Goal: Task Accomplishment & Management: Complete application form

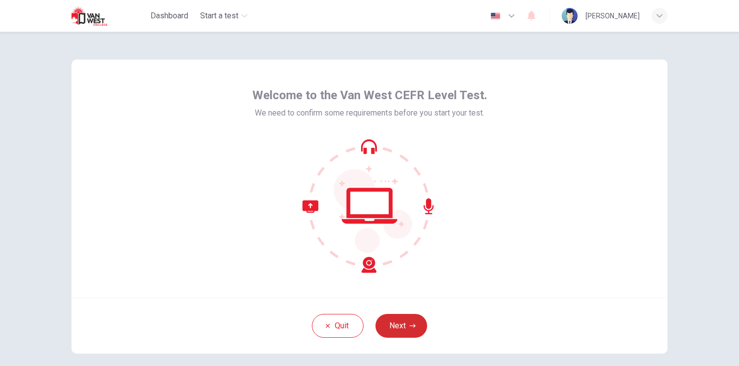
click at [406, 332] on button "Next" at bounding box center [401, 326] width 52 height 24
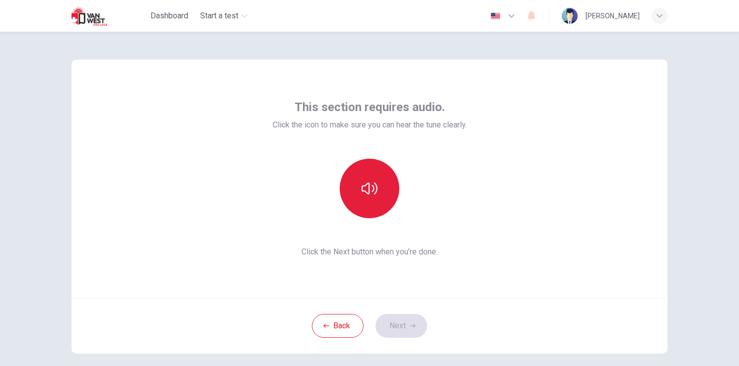
click at [369, 190] on icon "button" at bounding box center [369, 189] width 16 height 16
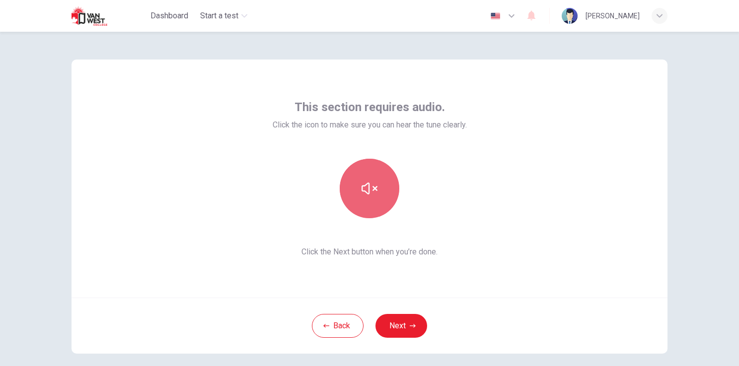
click at [372, 190] on icon "button" at bounding box center [369, 189] width 16 height 16
click at [368, 176] on button "button" at bounding box center [370, 189] width 60 height 60
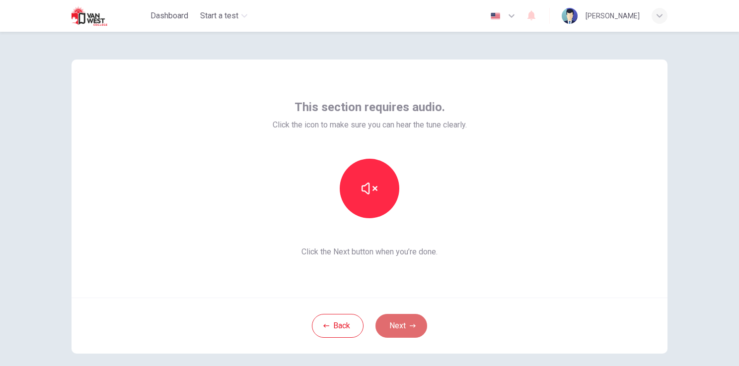
click at [403, 330] on button "Next" at bounding box center [401, 326] width 52 height 24
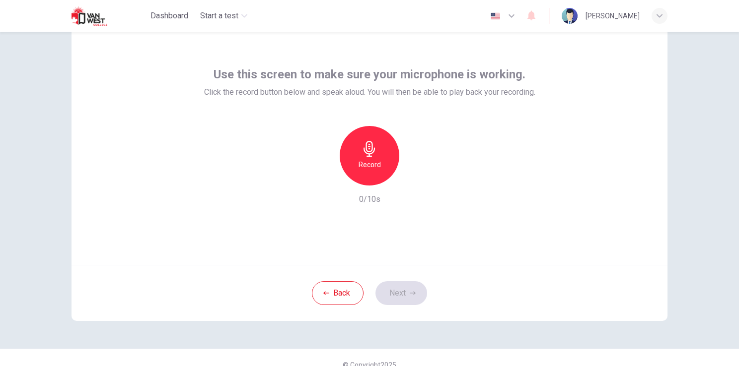
scroll to position [47, 0]
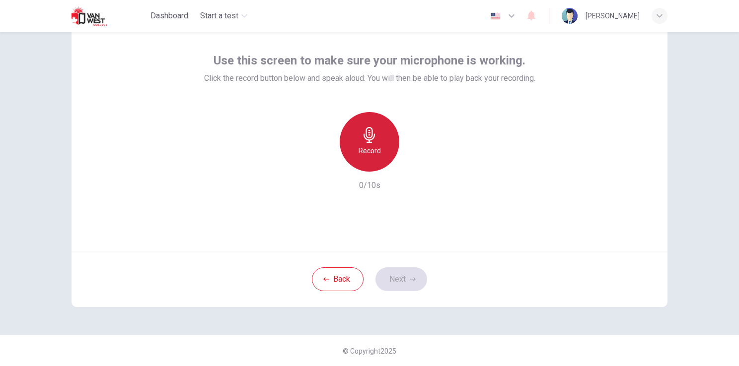
click at [367, 129] on icon "button" at bounding box center [369, 135] width 16 height 16
click at [371, 127] on icon "button" at bounding box center [369, 135] width 16 height 16
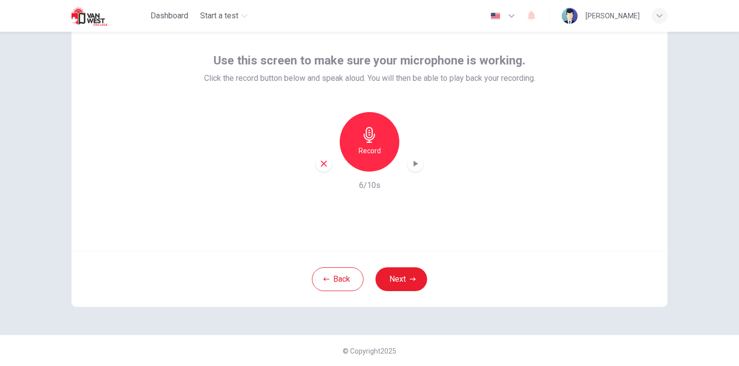
click at [410, 161] on icon "button" at bounding box center [415, 164] width 10 height 10
click at [323, 165] on icon "button" at bounding box center [324, 164] width 6 height 6
click at [410, 281] on icon "button" at bounding box center [413, 279] width 6 height 6
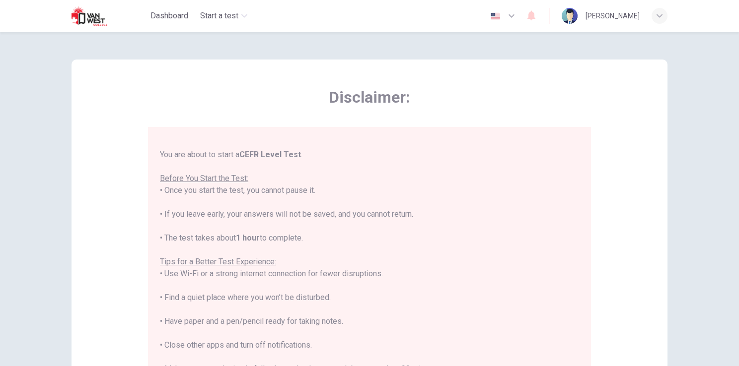
scroll to position [0, 0]
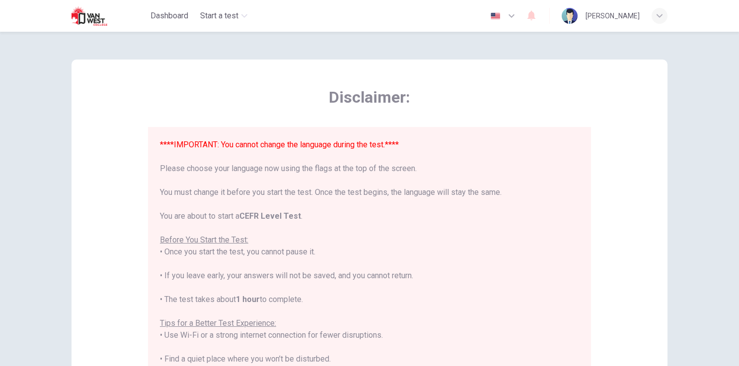
click at [499, 14] on img "button" at bounding box center [495, 15] width 12 height 7
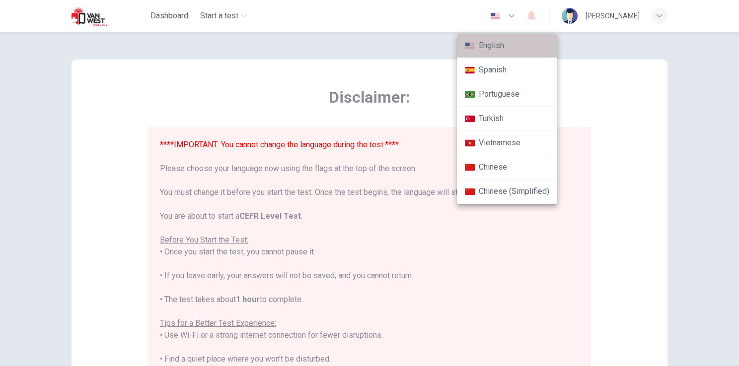
click at [500, 45] on li "English" at bounding box center [507, 46] width 100 height 24
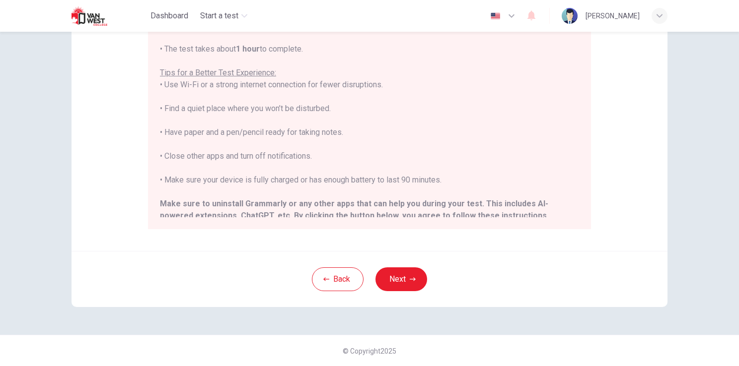
scroll to position [95, 0]
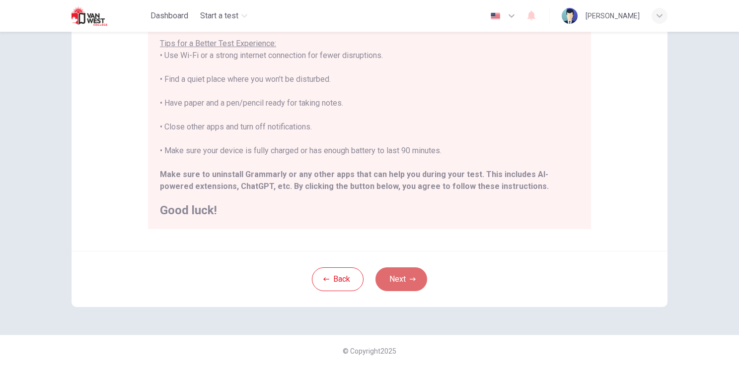
click at [410, 279] on icon "button" at bounding box center [413, 279] width 6 height 6
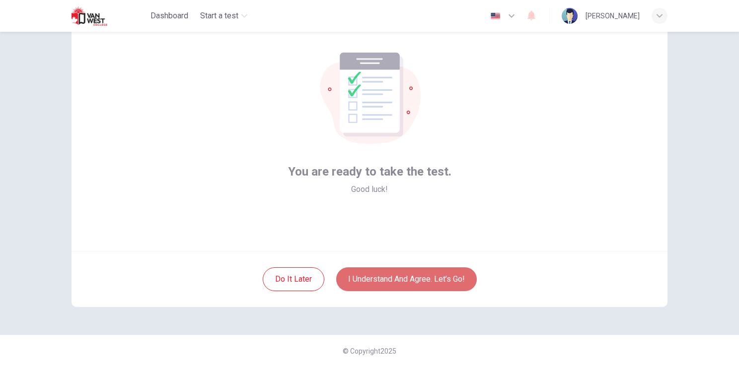
click at [437, 281] on button "I understand and agree. Let’s go!" at bounding box center [406, 280] width 140 height 24
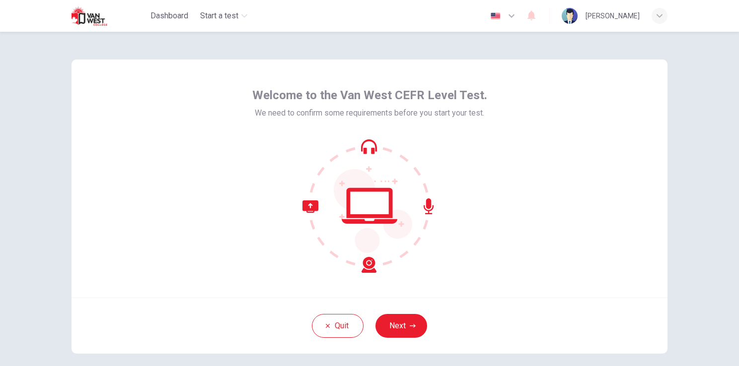
click at [410, 327] on icon "button" at bounding box center [413, 326] width 6 height 6
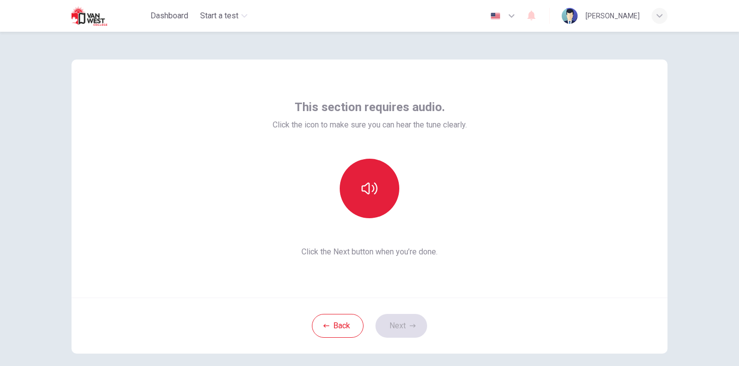
click at [353, 200] on button "button" at bounding box center [370, 189] width 60 height 60
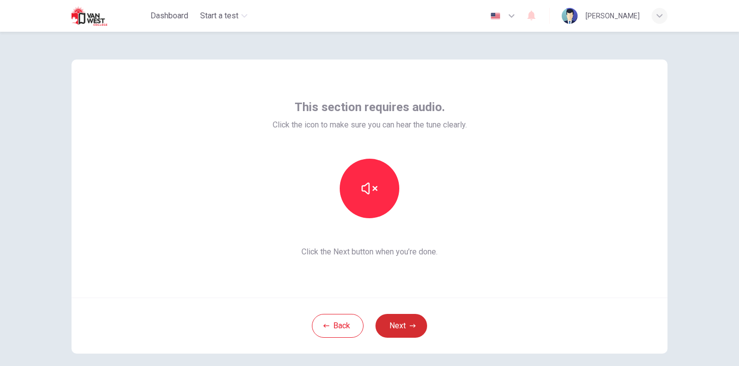
click at [400, 331] on button "Next" at bounding box center [401, 326] width 52 height 24
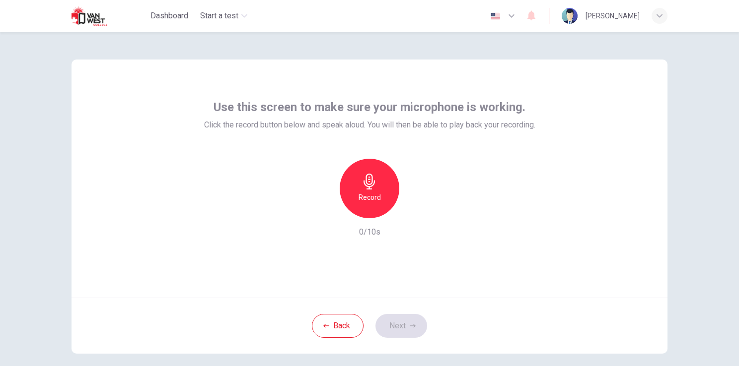
click at [357, 190] on div "Record" at bounding box center [370, 189] width 60 height 60
click at [368, 203] on h6 "Stop" at bounding box center [369, 198] width 15 height 12
click at [397, 323] on button "Next" at bounding box center [401, 326] width 52 height 24
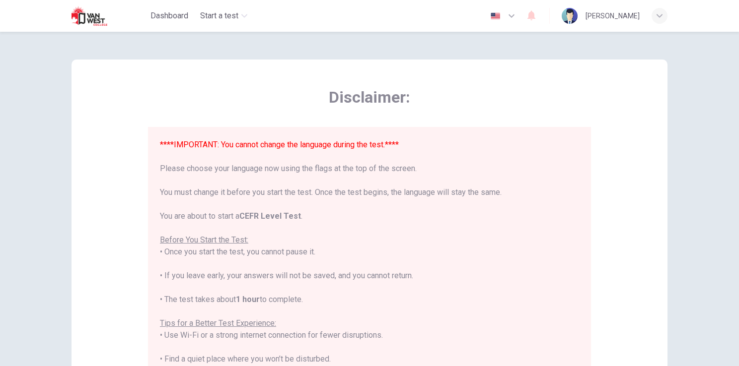
scroll to position [95, 0]
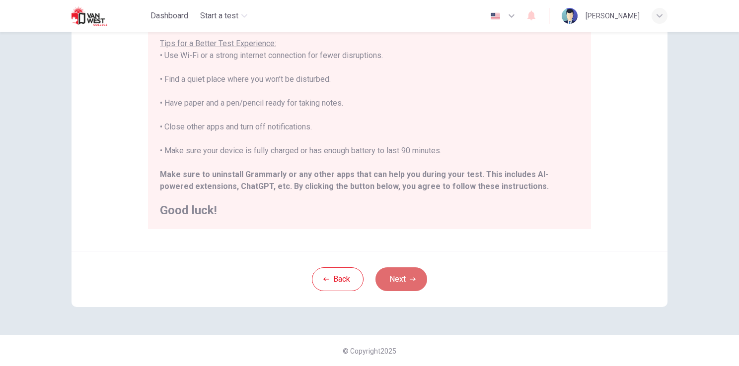
click at [391, 290] on button "Next" at bounding box center [401, 280] width 52 height 24
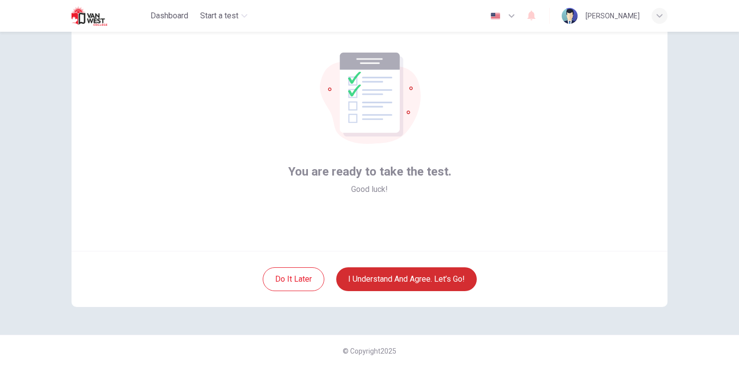
click at [395, 279] on button "I understand and agree. Let’s go!" at bounding box center [406, 280] width 140 height 24
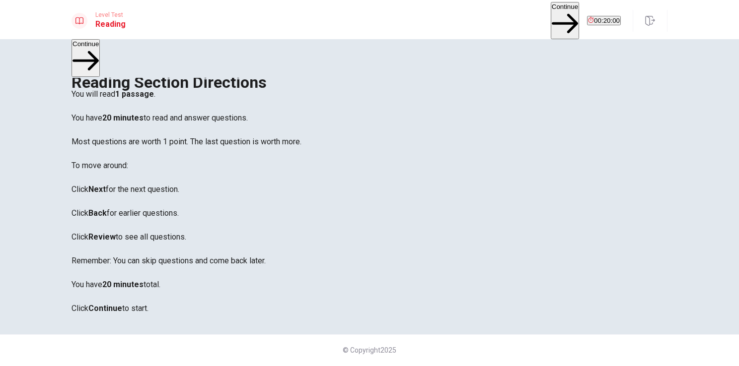
scroll to position [58, 0]
click at [550, 22] on button "Continue" at bounding box center [564, 20] width 28 height 37
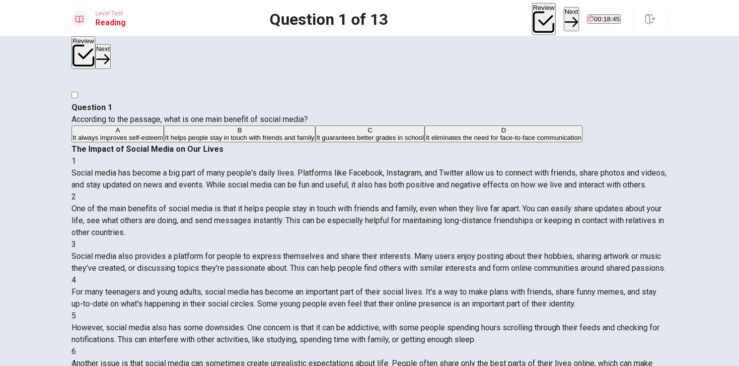
scroll to position [0, 0]
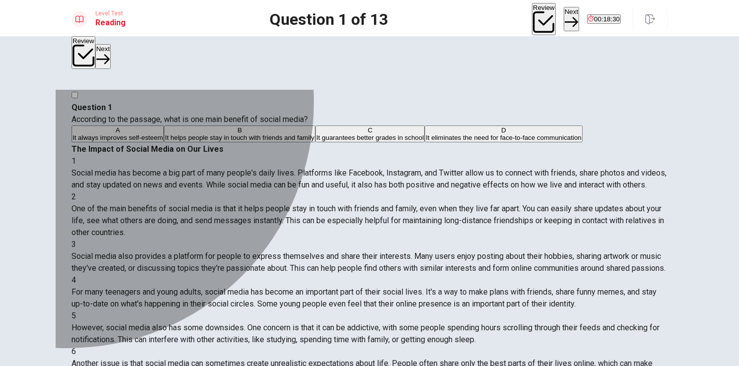
click at [165, 134] on div "B" at bounding box center [239, 130] width 149 height 7
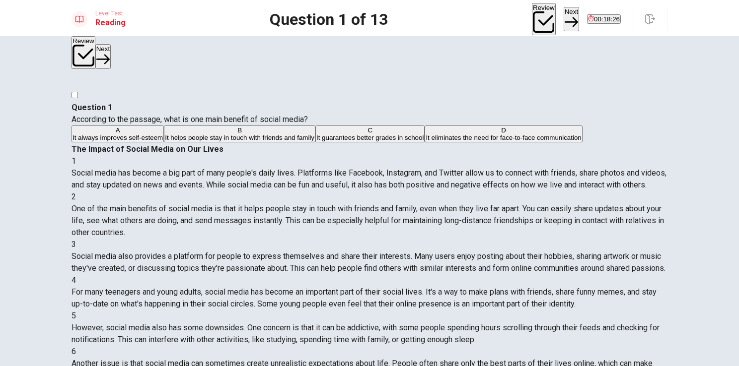
click at [563, 18] on button "Next" at bounding box center [570, 19] width 15 height 24
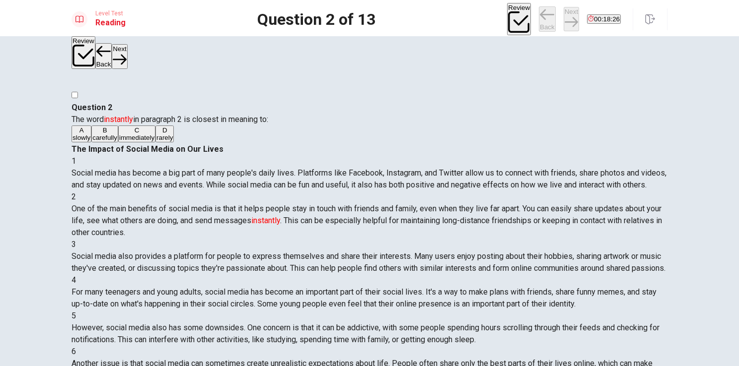
scroll to position [73, 0]
click at [539, 16] on button "Back" at bounding box center [547, 19] width 17 height 26
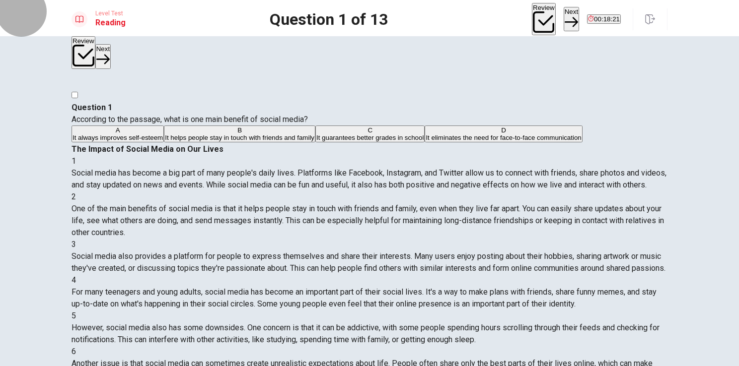
click at [563, 18] on button "Next" at bounding box center [570, 19] width 15 height 24
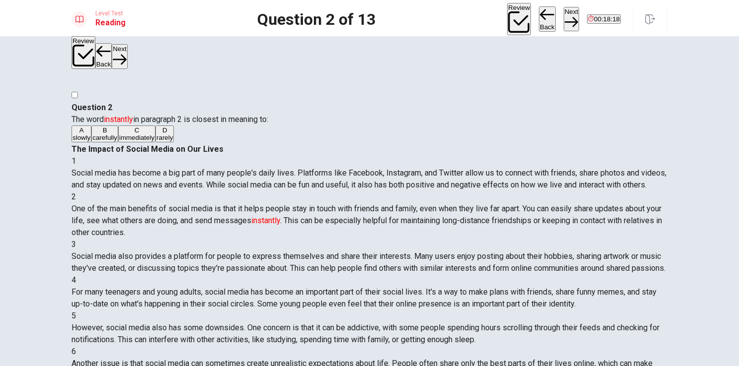
scroll to position [0, 0]
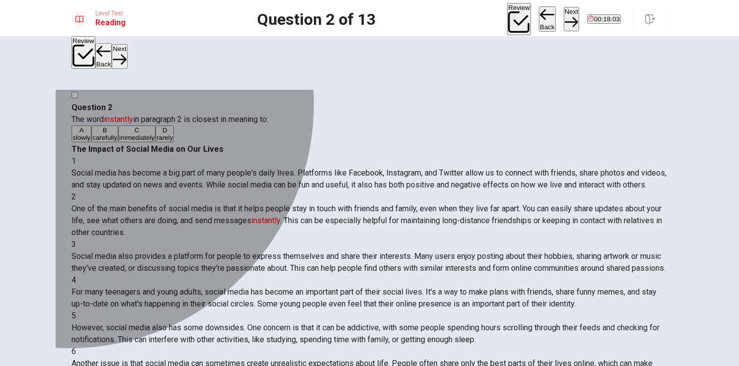
click at [119, 134] on div "C" at bounding box center [136, 130] width 35 height 7
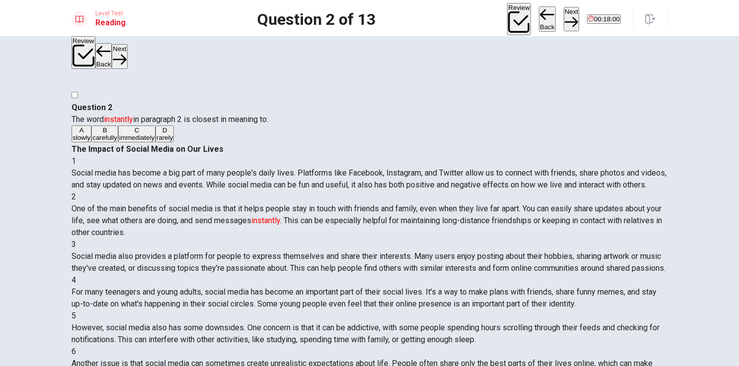
click at [563, 16] on button "Next" at bounding box center [570, 19] width 15 height 24
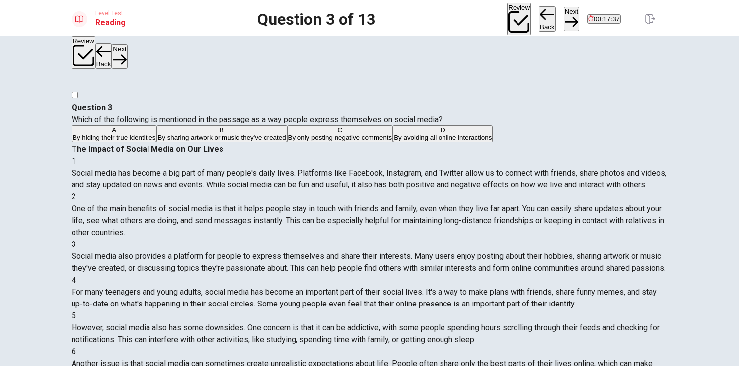
scroll to position [50, 0]
click at [157, 134] on div "B" at bounding box center [221, 130] width 128 height 7
click at [564, 17] on icon "button" at bounding box center [570, 22] width 13 height 10
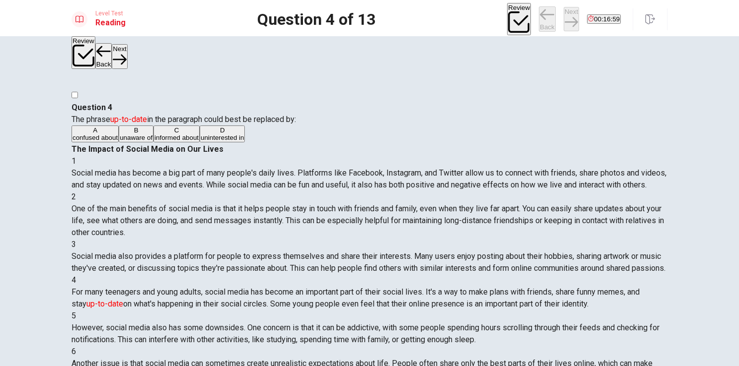
scroll to position [83, 0]
click at [154, 134] on div "C" at bounding box center [176, 130] width 44 height 7
click at [563, 12] on button "Next" at bounding box center [570, 19] width 15 height 24
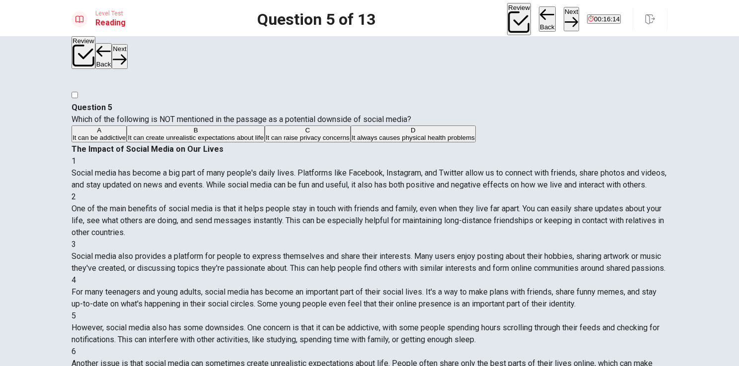
scroll to position [239, 0]
click at [351, 141] on span "It always causes physical health problems" at bounding box center [412, 137] width 123 height 7
click at [563, 19] on button "Next" at bounding box center [570, 19] width 15 height 24
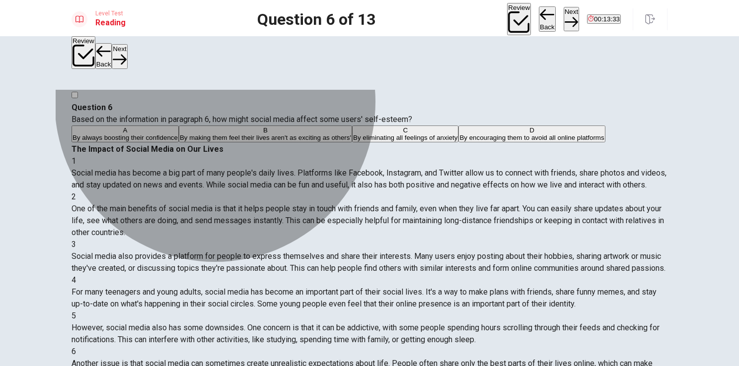
click at [249, 141] on span "By making them feel their lives aren't as exciting as others'" at bounding box center [265, 137] width 171 height 7
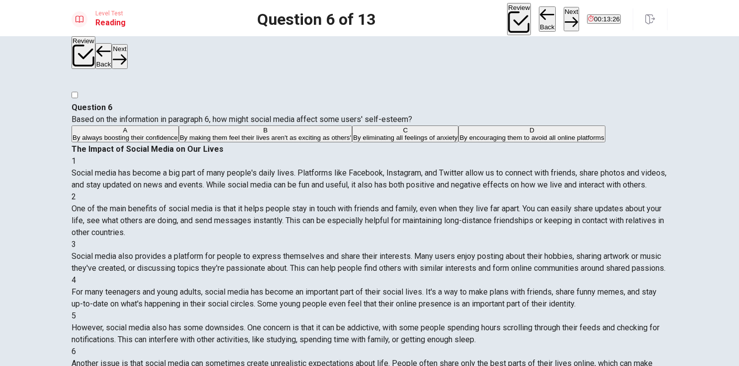
click at [563, 19] on button "Next" at bounding box center [570, 19] width 15 height 24
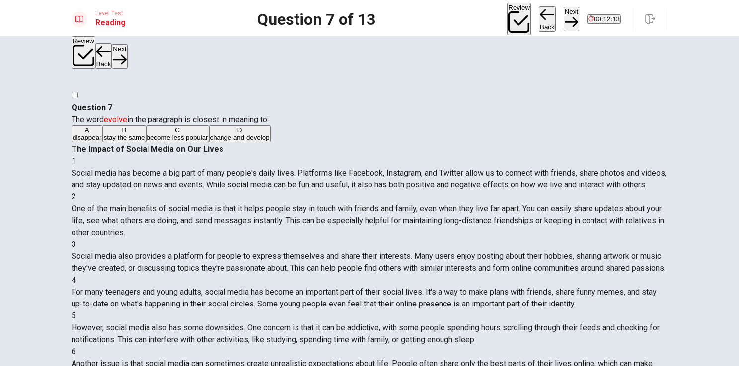
click at [210, 134] on div "D" at bounding box center [240, 130] width 60 height 7
click at [564, 17] on icon "button" at bounding box center [570, 21] width 13 height 13
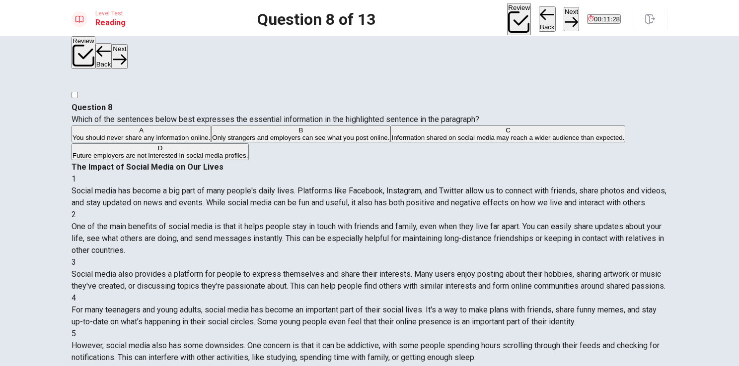
click at [391, 134] on div "C" at bounding box center [507, 130] width 233 height 7
click at [563, 19] on button "Next" at bounding box center [570, 19] width 15 height 24
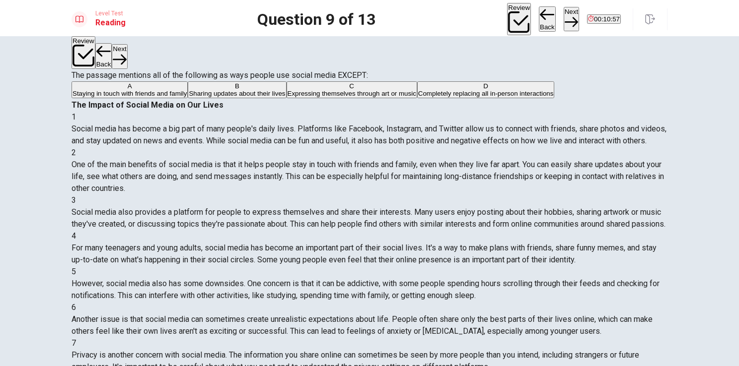
scroll to position [32, 0]
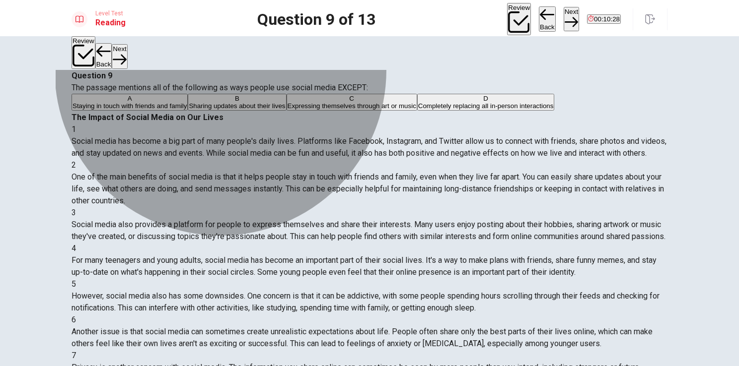
click at [418, 110] on span "Completely replacing all in-person interactions" at bounding box center [486, 105] width 136 height 7
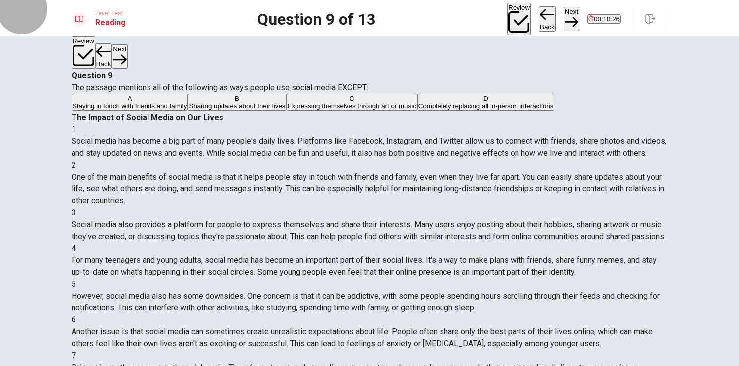
click at [563, 16] on button "Next" at bounding box center [570, 19] width 15 height 24
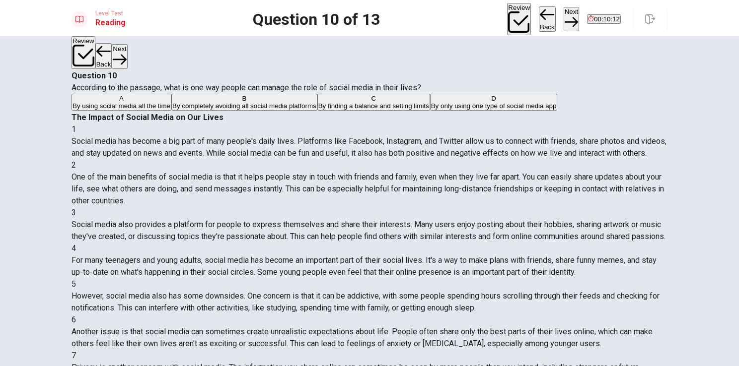
click at [318, 110] on span "By finding a balance and setting limits" at bounding box center [373, 105] width 111 height 7
click at [563, 20] on button "Next" at bounding box center [570, 19] width 15 height 24
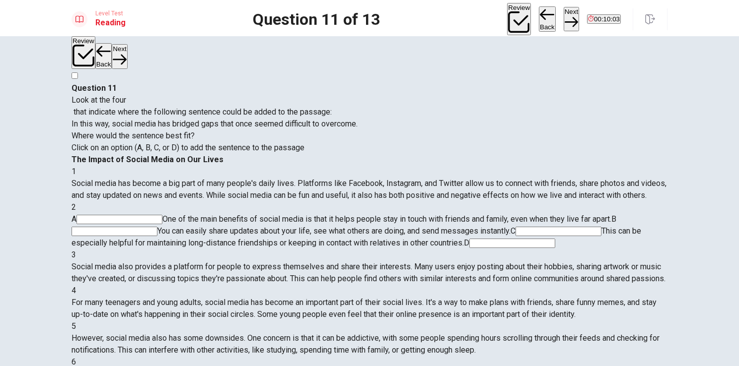
scroll to position [0, 0]
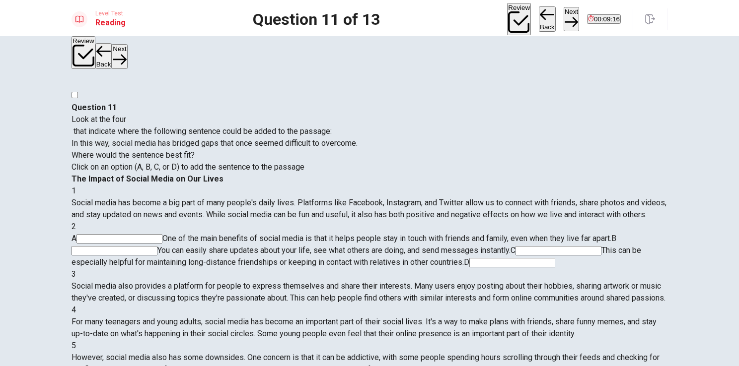
click at [555, 258] on input at bounding box center [512, 262] width 86 height 9
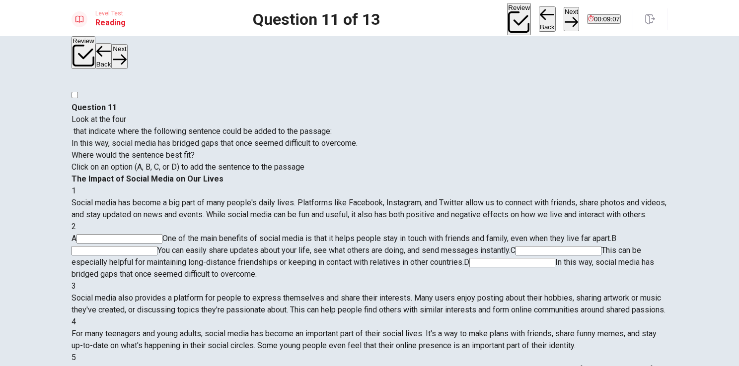
click at [563, 15] on button "Next" at bounding box center [570, 19] width 15 height 24
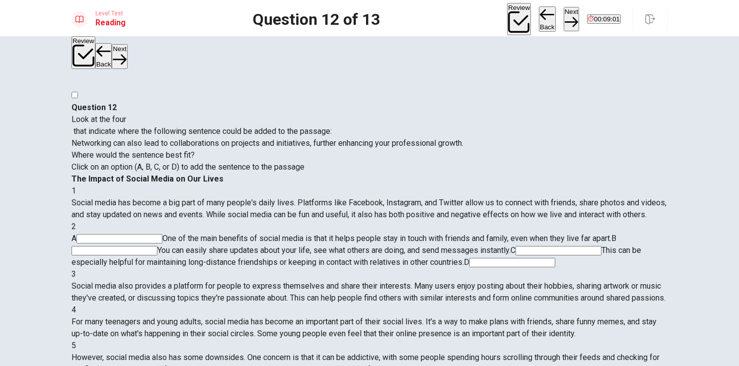
scroll to position [73, 0]
click at [515, 246] on input at bounding box center [558, 250] width 86 height 9
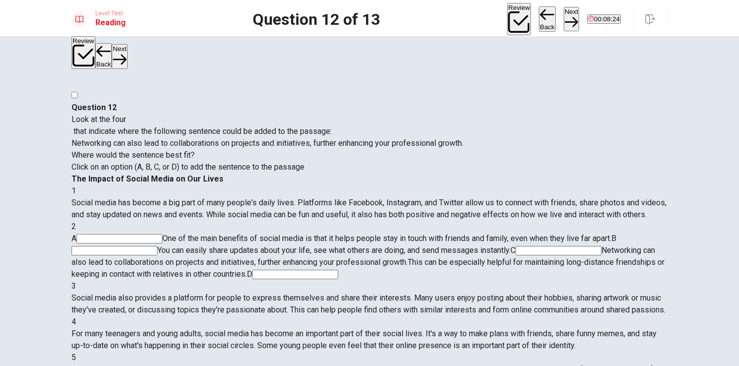
click at [338, 270] on input at bounding box center [295, 274] width 86 height 9
click at [539, 16] on button "Back" at bounding box center [547, 19] width 17 height 26
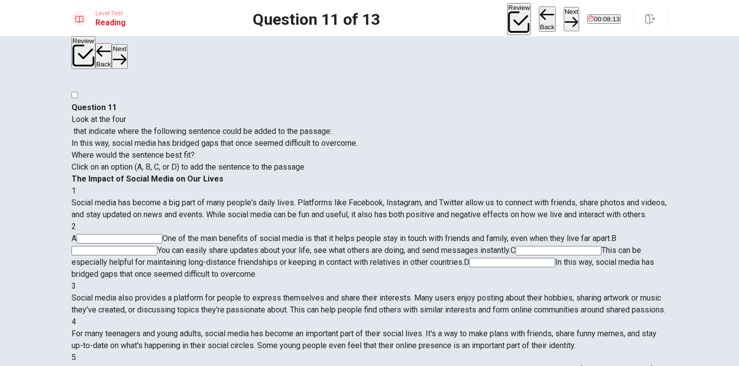
scroll to position [0, 0]
click at [157, 246] on input at bounding box center [114, 250] width 86 height 9
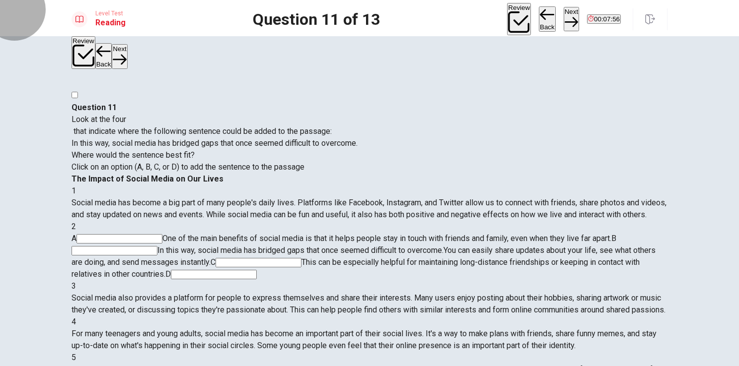
click at [563, 16] on button "Next" at bounding box center [570, 19] width 15 height 24
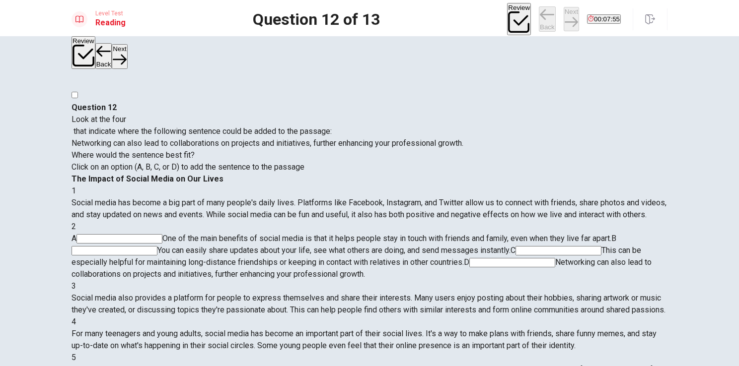
scroll to position [73, 0]
click at [563, 23] on button "Next" at bounding box center [570, 19] width 15 height 24
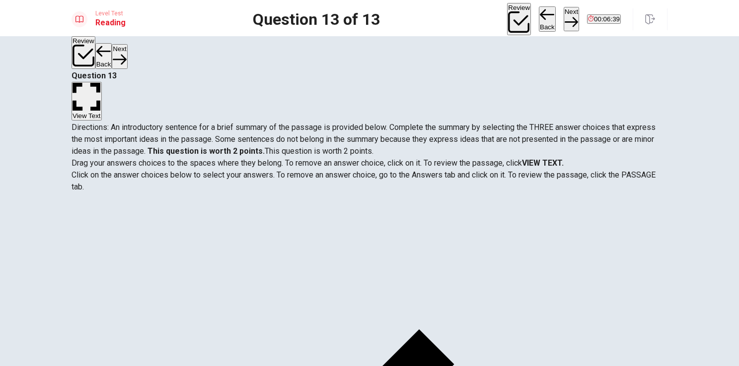
scroll to position [0, 0]
drag, startPoint x: 159, startPoint y: 208, endPoint x: 353, endPoint y: 249, distance: 198.3
drag, startPoint x: 128, startPoint y: 219, endPoint x: 387, endPoint y: 277, distance: 264.9
drag, startPoint x: 170, startPoint y: 219, endPoint x: 450, endPoint y: 346, distance: 307.6
click at [563, 18] on button "Next" at bounding box center [570, 19] width 15 height 24
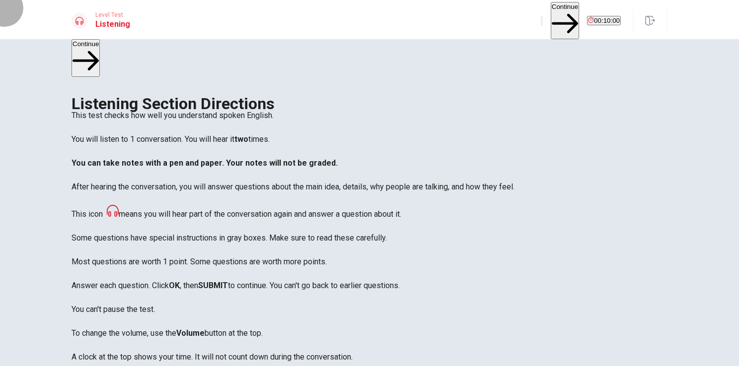
click at [541, 16] on button "button" at bounding box center [542, 20] width 2 height 9
drag, startPoint x: 500, startPoint y: 39, endPoint x: 513, endPoint y: 38, distance: 13.4
click at [513, 38] on body "This site uses cookies, as explained in our Privacy Policy . If you agree to th…" at bounding box center [369, 183] width 739 height 366
click at [550, 16] on button "Continue" at bounding box center [564, 20] width 28 height 37
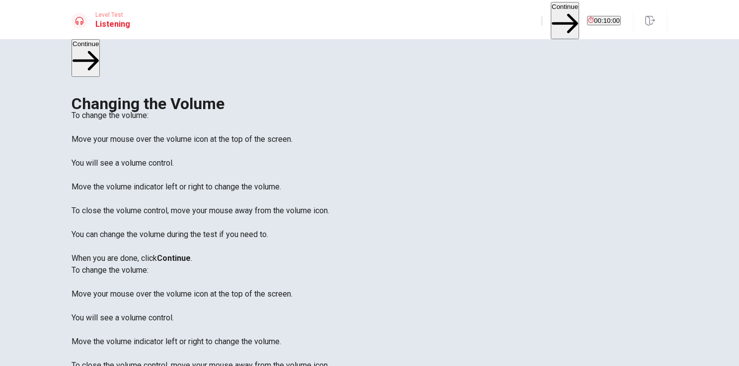
click at [550, 17] on button "Continue" at bounding box center [564, 20] width 28 height 37
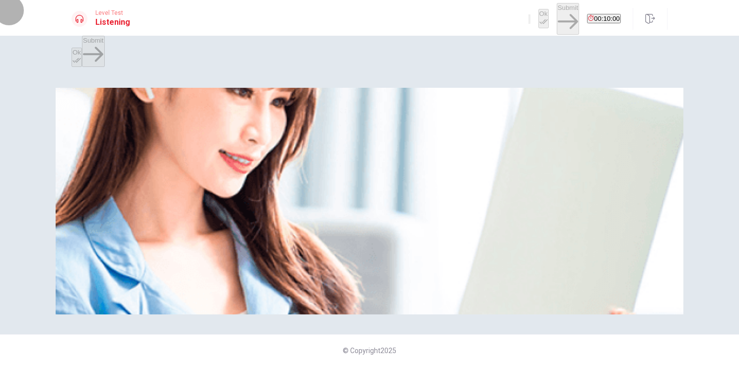
click at [529, 23] on icon "button" at bounding box center [535, 27] width 12 height 9
type input "0.7"
drag, startPoint x: 467, startPoint y: 36, endPoint x: 456, endPoint y: 41, distance: 12.0
click at [425, 27] on span at bounding box center [425, 27] width 0 height 0
click at [620, 112] on div "Listen to this clip about Course Registration, then answer the questions. You c…" at bounding box center [369, 100] width 596 height 24
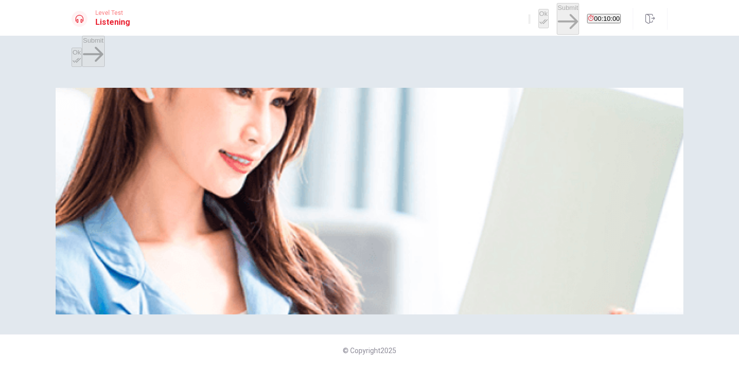
type input "0.8"
drag, startPoint x: 453, startPoint y: 33, endPoint x: 460, endPoint y: 35, distance: 7.7
click at [425, 27] on span at bounding box center [425, 27] width 0 height 0
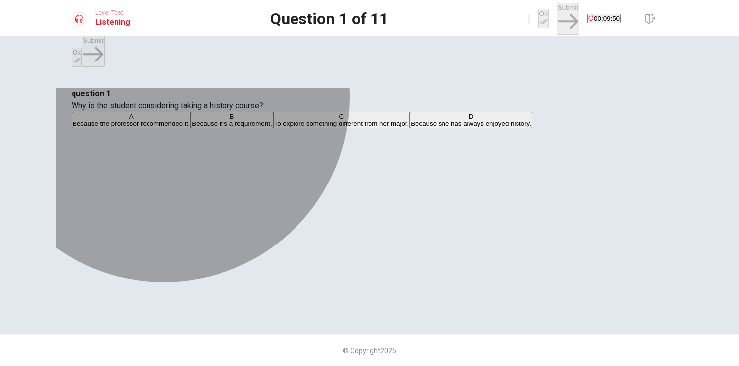
click at [329, 128] on span "To explore something different from her major." at bounding box center [341, 123] width 135 height 7
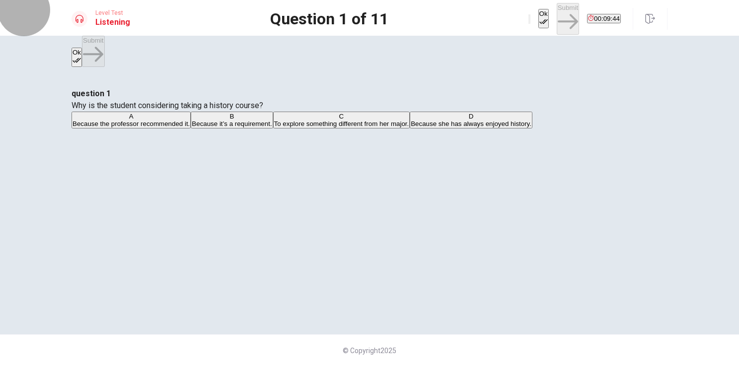
click at [539, 17] on icon "button" at bounding box center [543, 21] width 8 height 8
click at [556, 20] on button "Submit" at bounding box center [567, 18] width 22 height 31
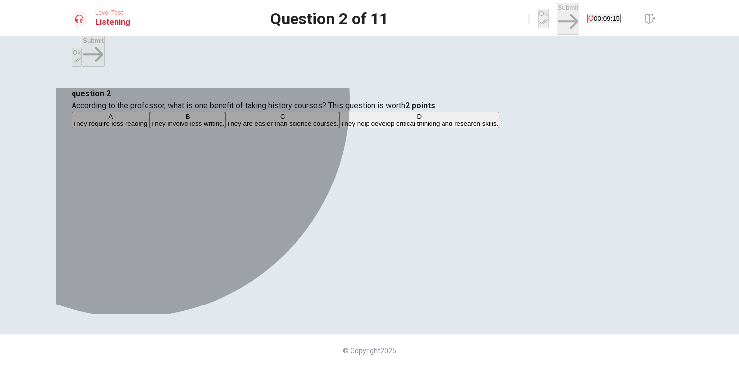
click at [340, 128] on span "They help develop critical thinking and research skills." at bounding box center [419, 123] width 158 height 7
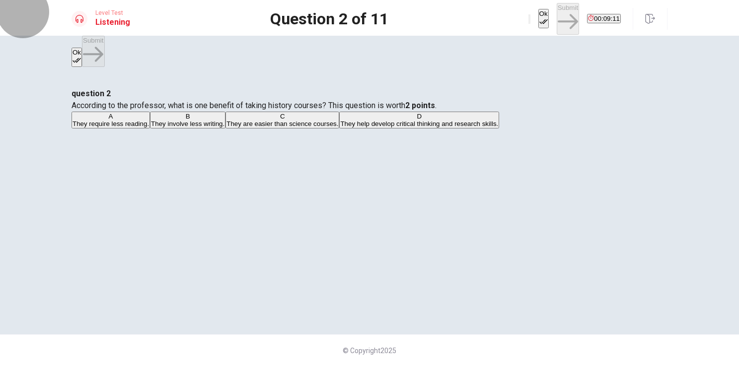
click at [539, 19] on icon "button" at bounding box center [543, 21] width 8 height 8
click at [556, 21] on button "Submit" at bounding box center [567, 18] width 22 height 31
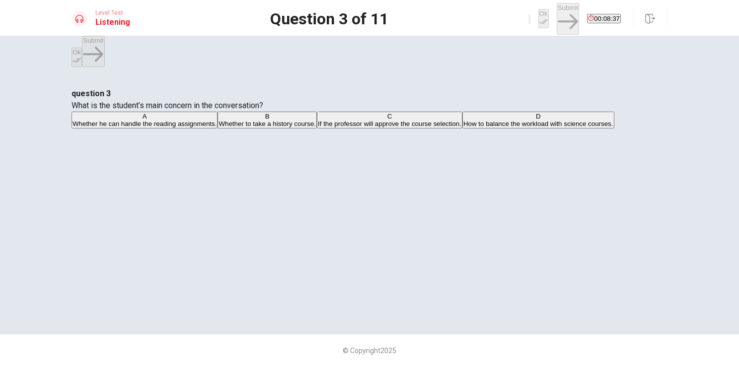
click at [463, 128] on span "How to balance the workload with science courses." at bounding box center [538, 123] width 150 height 7
click at [538, 13] on button "Ok" at bounding box center [543, 18] width 10 height 19
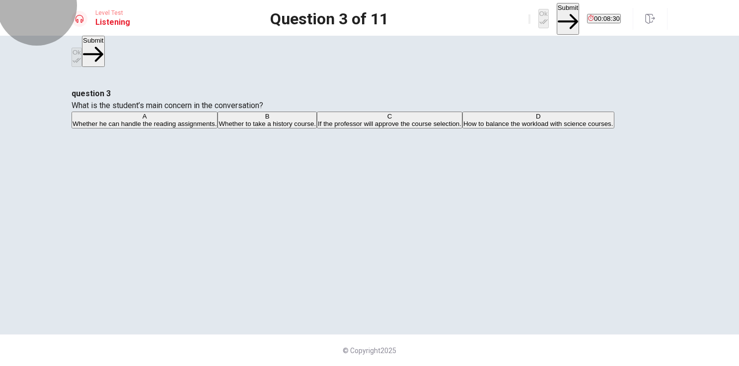
click at [556, 12] on button "Submit" at bounding box center [567, 18] width 22 height 31
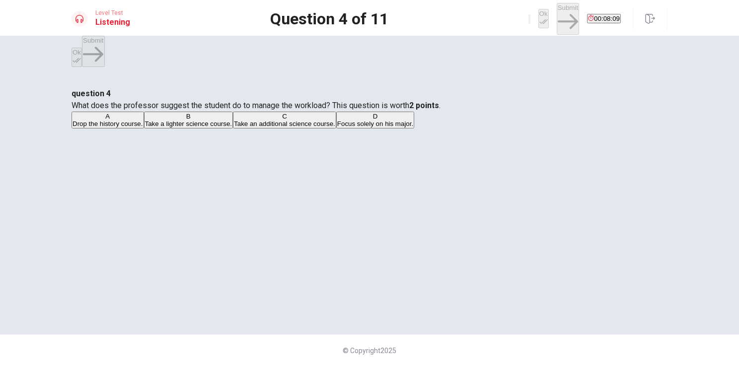
click at [232, 120] on div "B" at bounding box center [188, 116] width 87 height 7
click at [539, 19] on icon "button" at bounding box center [543, 21] width 8 height 8
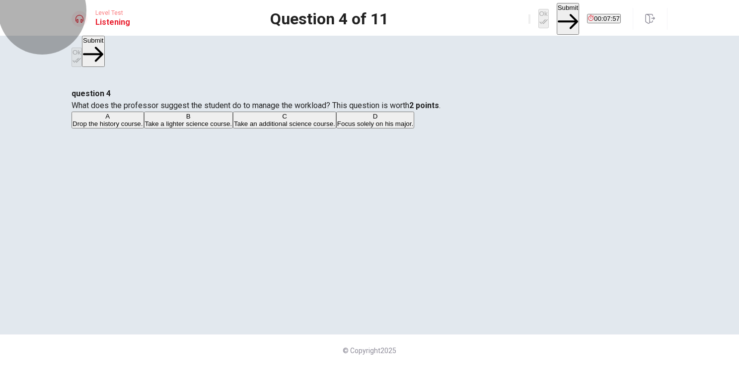
click at [557, 17] on icon "button" at bounding box center [567, 21] width 20 height 20
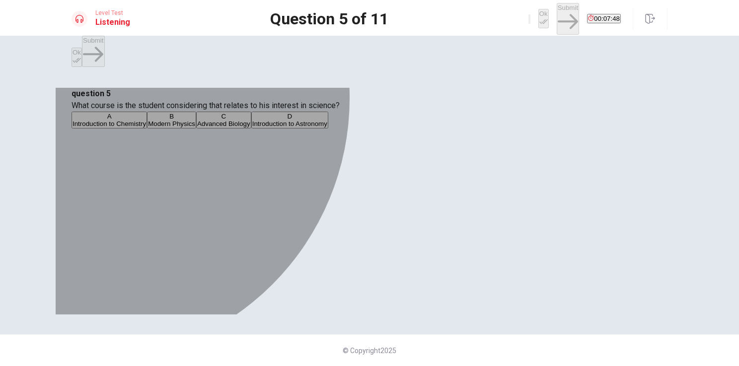
click at [252, 128] on span "Introduction to Astronomy" at bounding box center [289, 123] width 75 height 7
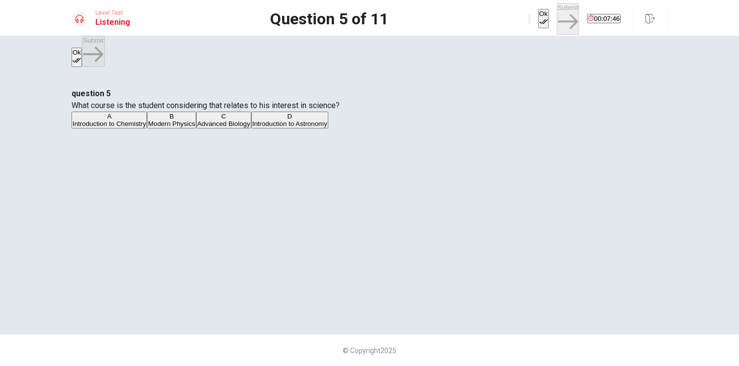
click at [538, 22] on button "Ok" at bounding box center [543, 18] width 10 height 19
drag, startPoint x: 544, startPoint y: 21, endPoint x: 548, endPoint y: 28, distance: 8.0
click at [556, 22] on button "Submit" at bounding box center [567, 18] width 22 height 31
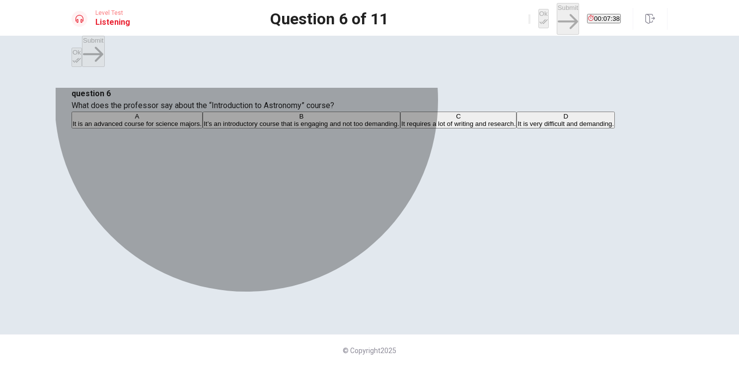
click at [399, 128] on span "It’s an introductory course that is engaging and not too demanding." at bounding box center [302, 123] width 196 height 7
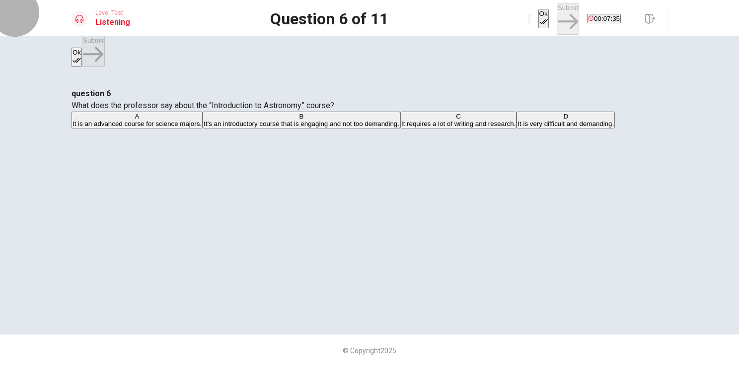
click at [538, 19] on button "Ok" at bounding box center [543, 18] width 10 height 19
click at [556, 14] on button "Submit" at bounding box center [567, 18] width 22 height 31
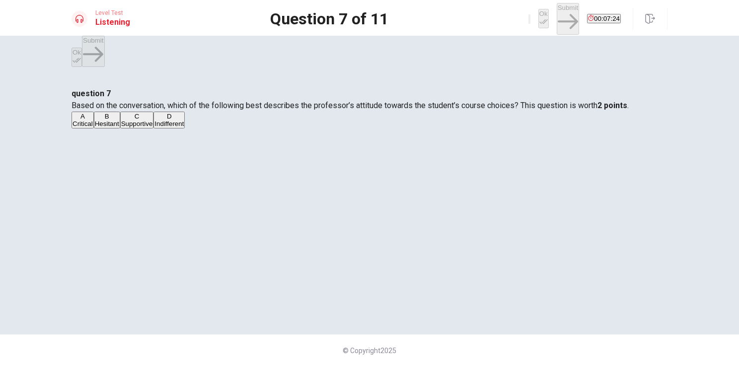
click at [153, 120] on div "C" at bounding box center [137, 116] width 32 height 7
click at [538, 21] on button "Ok" at bounding box center [543, 18] width 10 height 19
click at [556, 17] on button "Submit" at bounding box center [567, 18] width 22 height 31
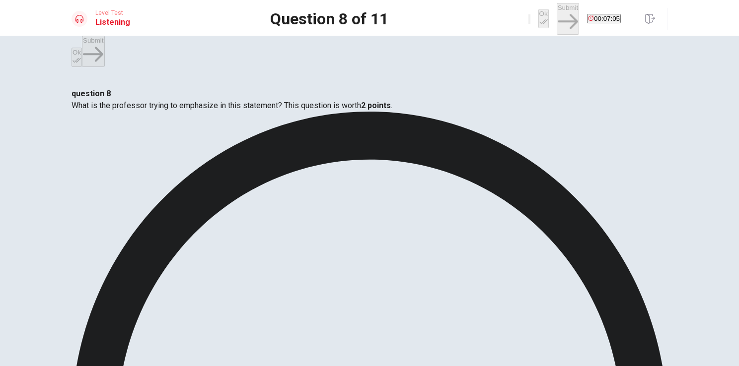
click at [538, 16] on button "Ok" at bounding box center [543, 18] width 10 height 19
click at [556, 21] on button "Submit" at bounding box center [567, 18] width 22 height 31
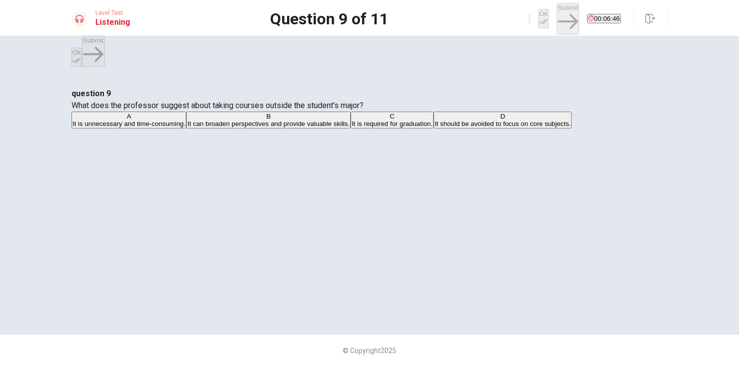
click at [264, 128] on span "It can broaden perspectives and provide valuable skills." at bounding box center [268, 123] width 162 height 7
click at [539, 19] on icon "button" at bounding box center [543, 21] width 8 height 5
click at [556, 16] on button "Submit" at bounding box center [567, 18] width 22 height 31
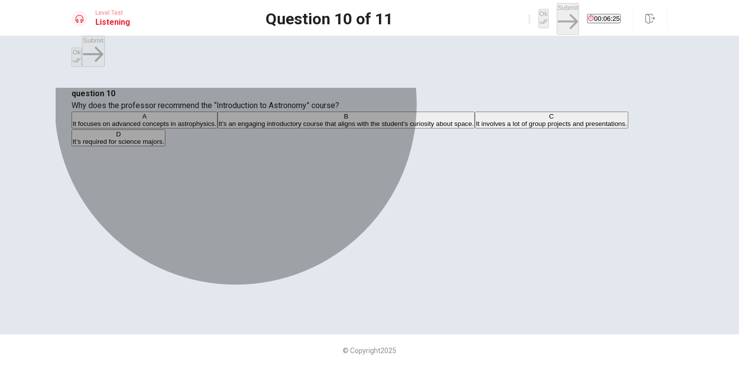
click at [400, 128] on span "It’s an engaging introductory course that aligns with the student’s curiosity a…" at bounding box center [345, 123] width 255 height 7
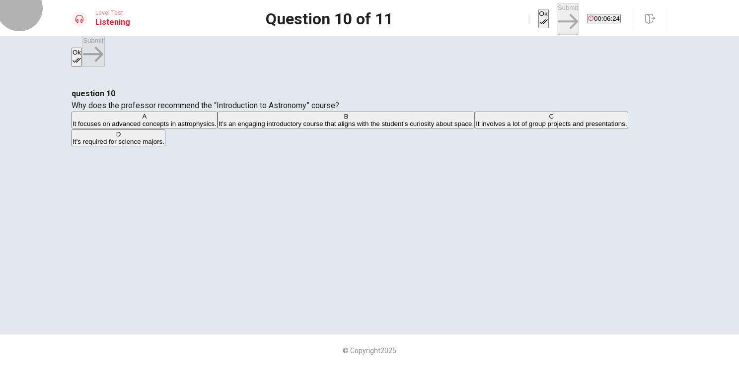
click at [538, 15] on button "Ok" at bounding box center [543, 18] width 10 height 19
click at [556, 19] on button "Submit" at bounding box center [567, 18] width 22 height 31
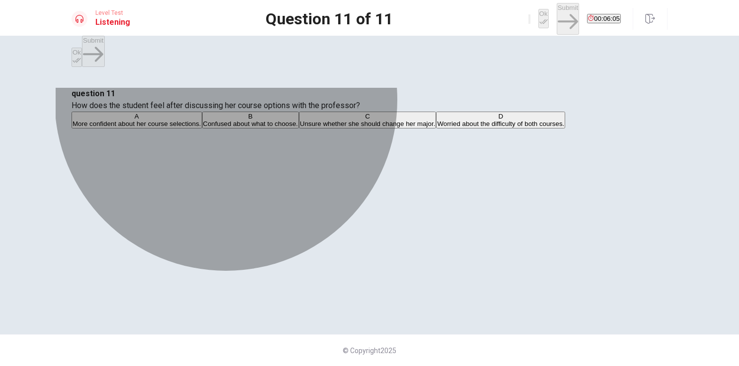
click at [201, 128] on span "More confident about her course selections." at bounding box center [136, 123] width 129 height 7
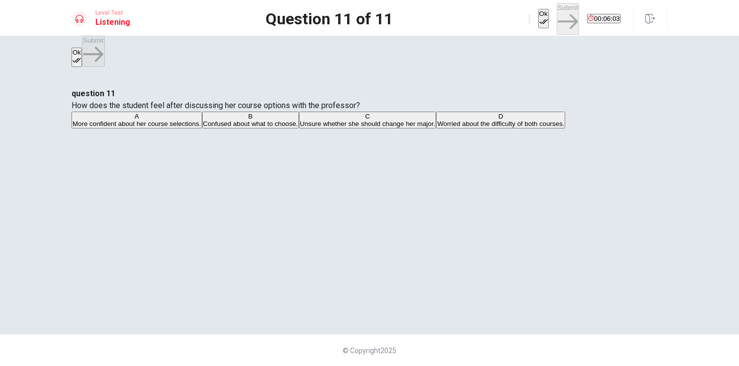
click at [538, 19] on button "Ok" at bounding box center [543, 18] width 10 height 19
click at [556, 17] on button "Submit" at bounding box center [567, 18] width 22 height 31
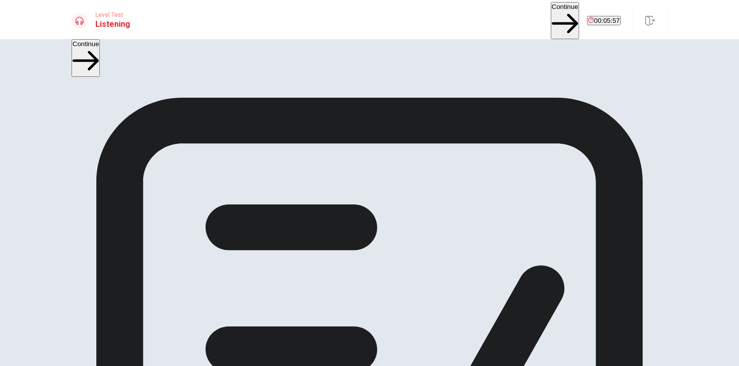
click at [550, 14] on button "Continue" at bounding box center [564, 20] width 28 height 37
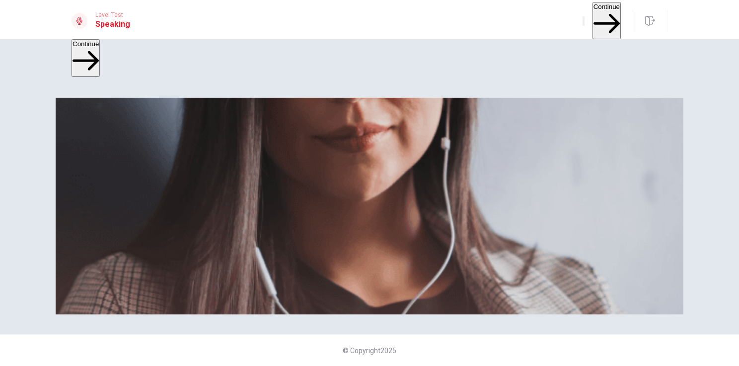
click at [592, 19] on button "Continue" at bounding box center [606, 20] width 28 height 37
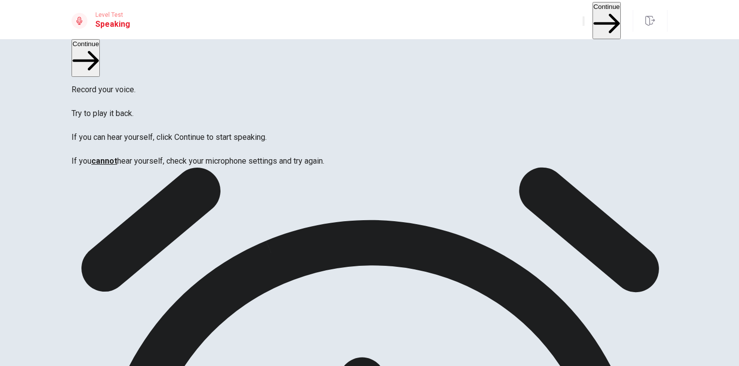
scroll to position [99, 0]
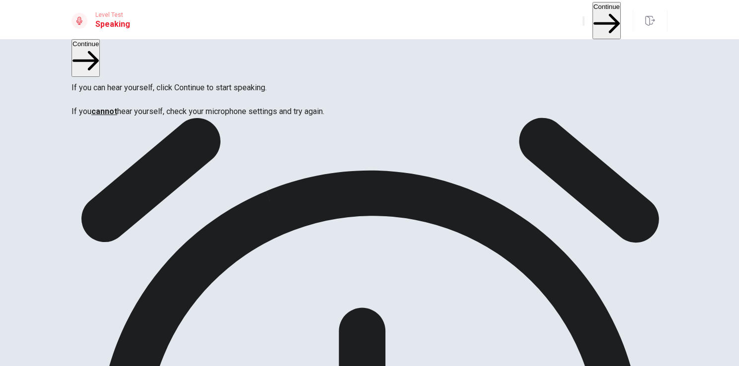
click at [596, 12] on button "Continue" at bounding box center [606, 20] width 28 height 37
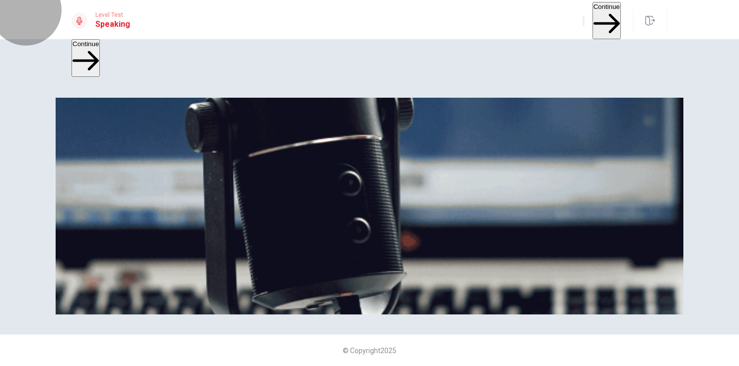
click at [592, 17] on button "Continue" at bounding box center [606, 20] width 28 height 37
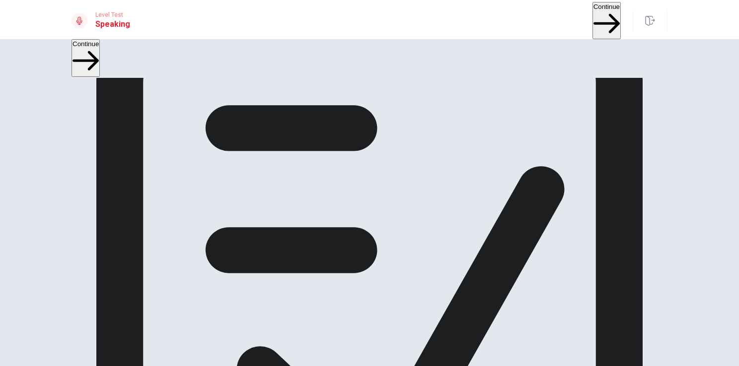
scroll to position [0, 0]
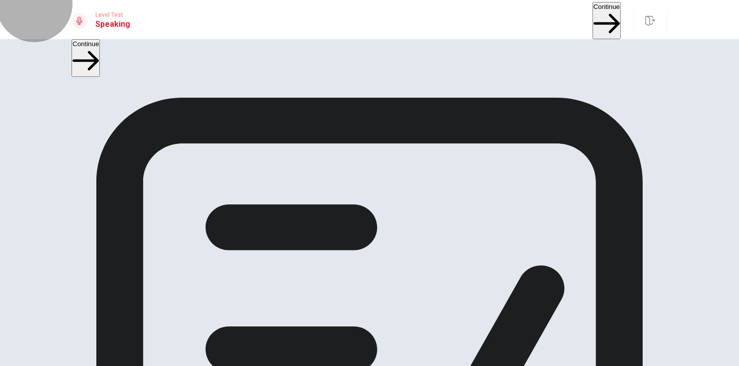
click at [596, 11] on button "Continue" at bounding box center [606, 20] width 28 height 37
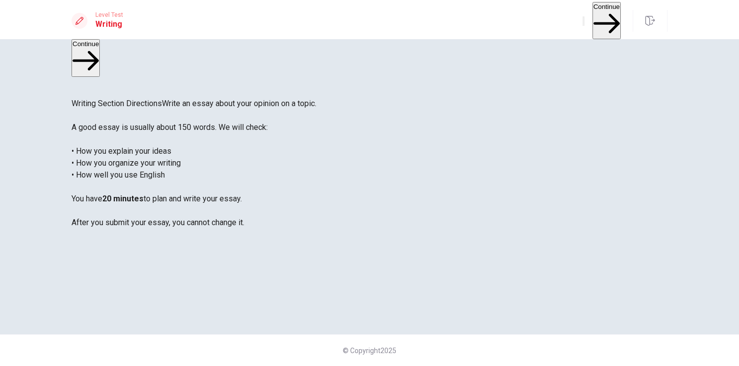
click at [598, 8] on button "Continue" at bounding box center [606, 20] width 28 height 37
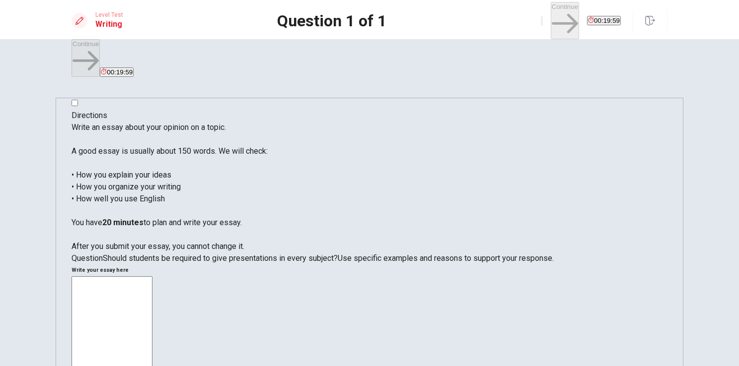
type textarea "A"
type textarea "x"
type textarea "O"
type textarea "x"
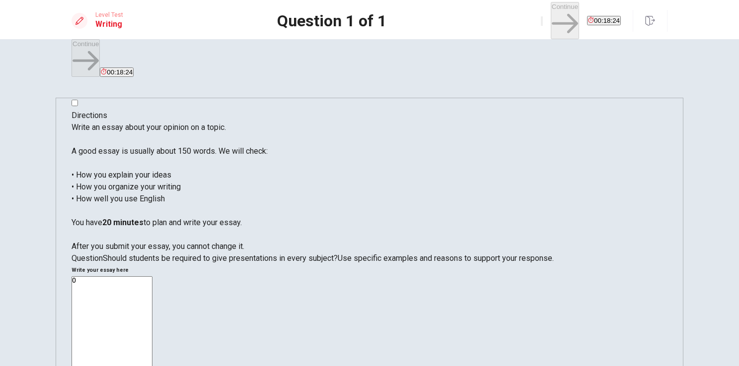
type textarea "On"
type textarea "x"
type textarea "One"
type textarea "x"
type textarea "One"
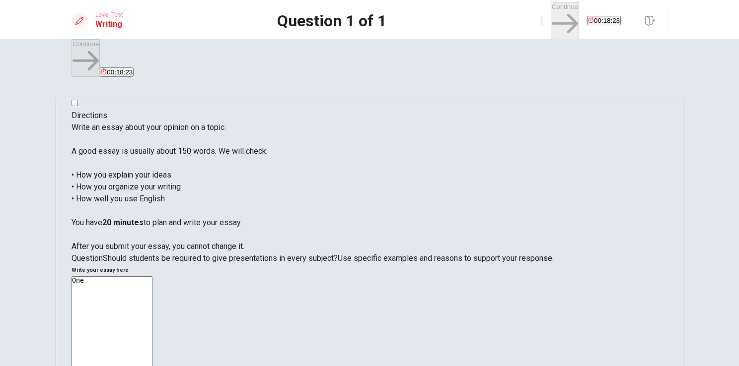
type textarea "x"
type textarea "One o"
type textarea "x"
type textarea "One of"
type textarea "x"
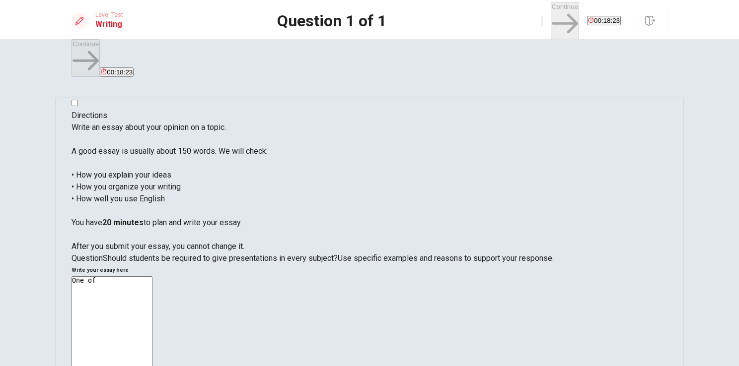
type textarea "One of"
type textarea "x"
type textarea "One of t"
type textarea "x"
type textarea "One of th"
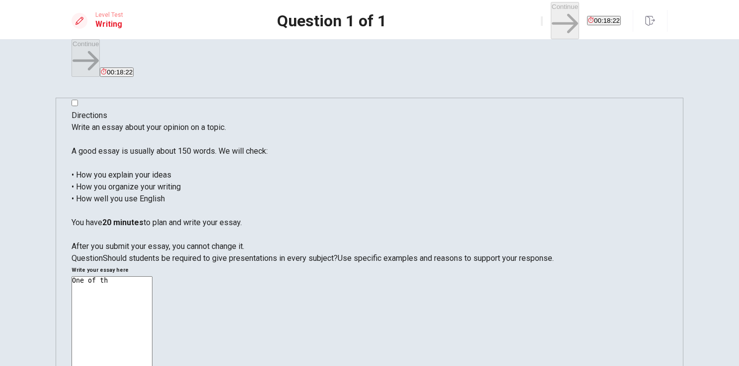
type textarea "x"
type textarea "One of the"
type textarea "x"
type textarea "One of the"
type textarea "x"
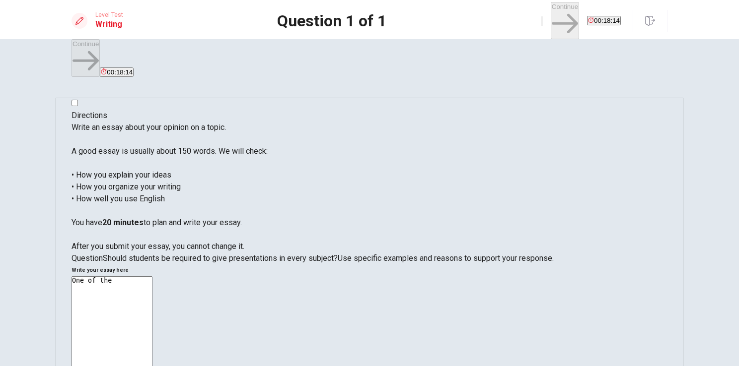
type textarea "One of the m"
type textarea "x"
type textarea "One of the mo"
type textarea "x"
type textarea "One of the mos"
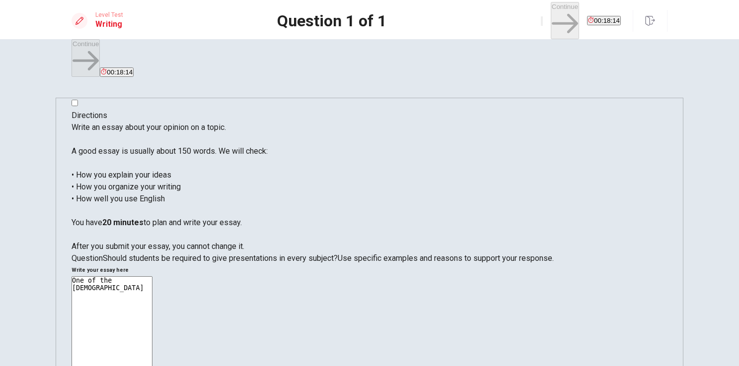
type textarea "x"
type textarea "One of the most"
type textarea "x"
type textarea "One of the most"
type textarea "x"
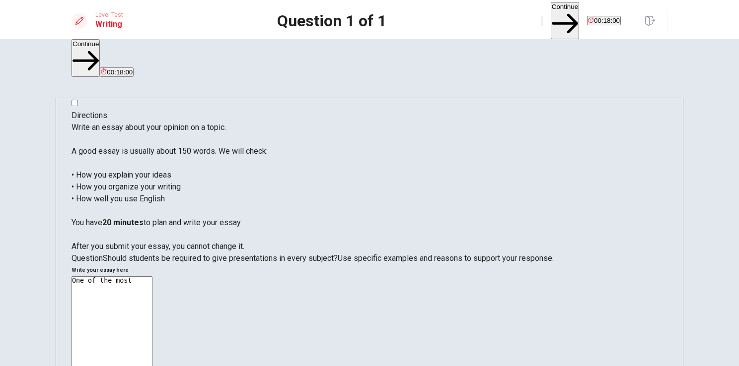
type textarea "One of the most t"
type textarea "x"
type textarea "One of the most ta"
type textarea "x"
type textarea "One of the most tal"
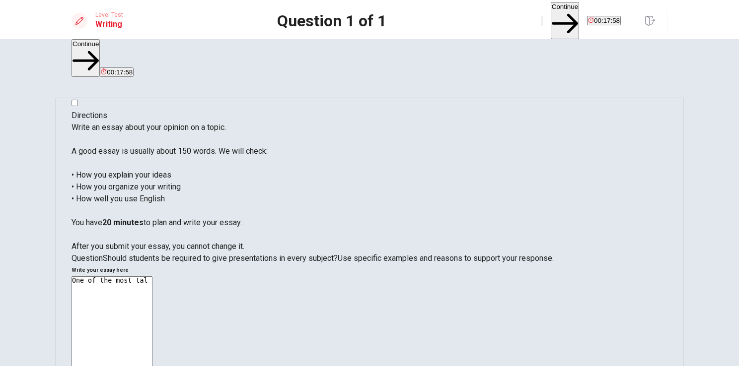
type textarea "x"
type textarea "One of the most talk"
type textarea "x"
type textarea "One of the most talke"
type textarea "x"
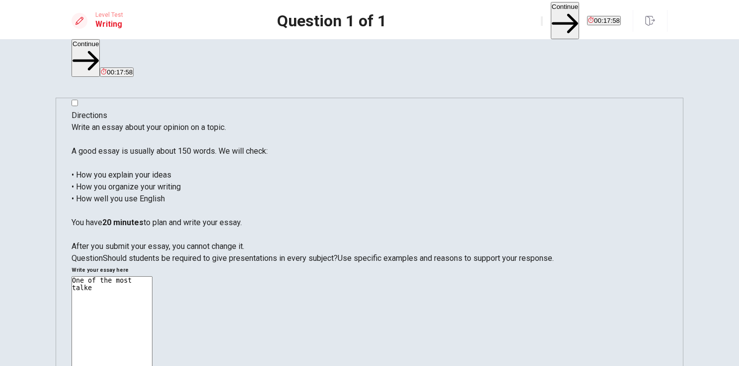
type textarea "One of the most talked"
type textarea "x"
type textarea "One of the most talked"
type textarea "x"
type textarea "One of the most talked i"
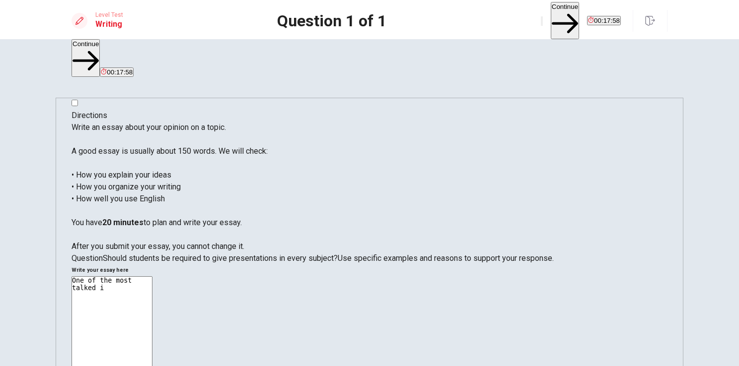
type textarea "x"
type textarea "One of the most talked is"
type textarea "x"
type textarea "One of the most talked iss"
type textarea "x"
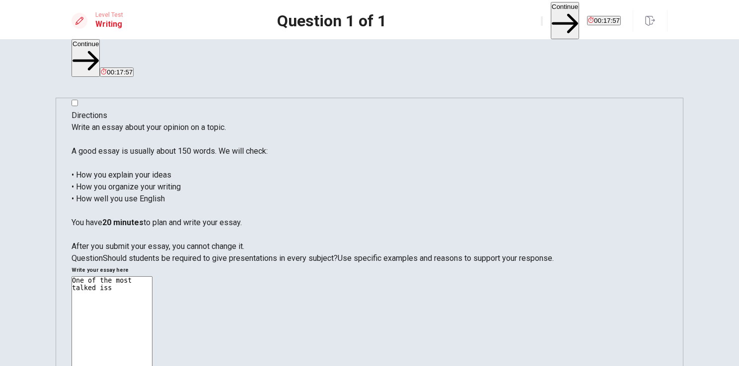
type textarea "One of the most talked issu"
type textarea "x"
type textarea "One of the most talked issue"
type textarea "x"
type textarea "One of the most talked issue"
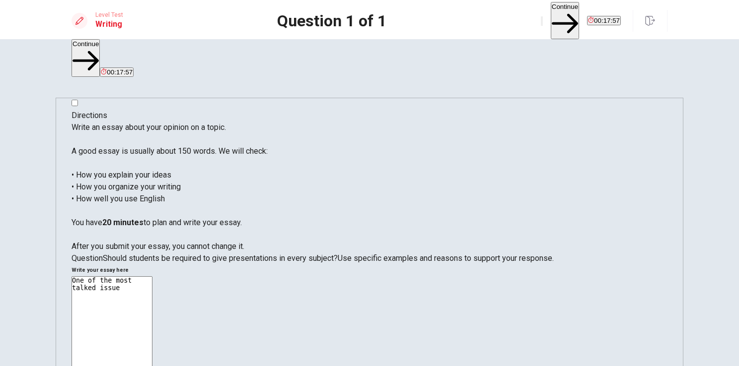
type textarea "x"
type textarea "One of the most talked issue b"
type textarea "x"
type textarea "One of the most talked issue by"
type textarea "x"
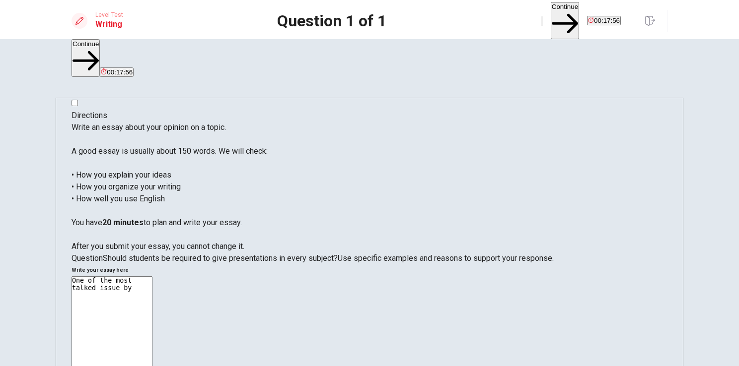
type textarea "One of the most talked issue by"
type textarea "x"
type textarea "One of the most talked issue by s"
type textarea "x"
type textarea "One of the most talked issue by st"
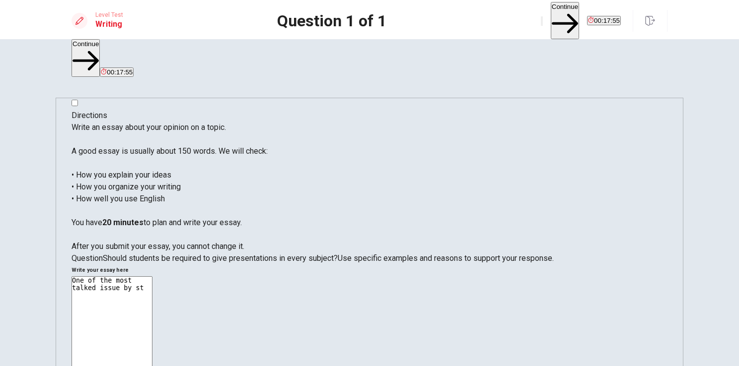
type textarea "x"
type textarea "One of the most talked issue by stu"
type textarea "x"
type textarea "One of the most talked issue by stun"
type textarea "x"
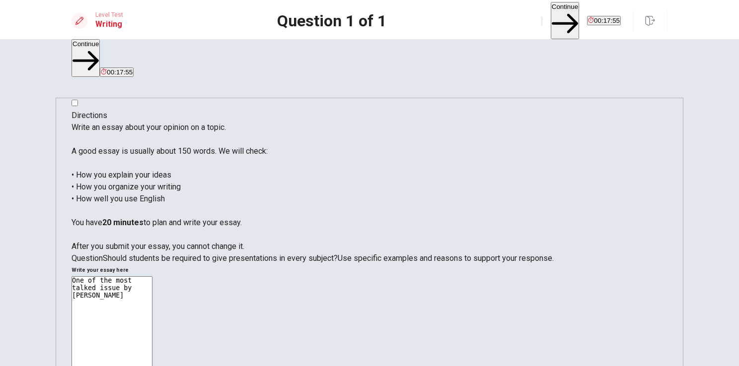
type textarea "One of the most talked issue by stund"
type textarea "x"
type textarea "One of the most talked issue by stunde"
type textarea "x"
type textarea "One of the most talked issue by stundet"
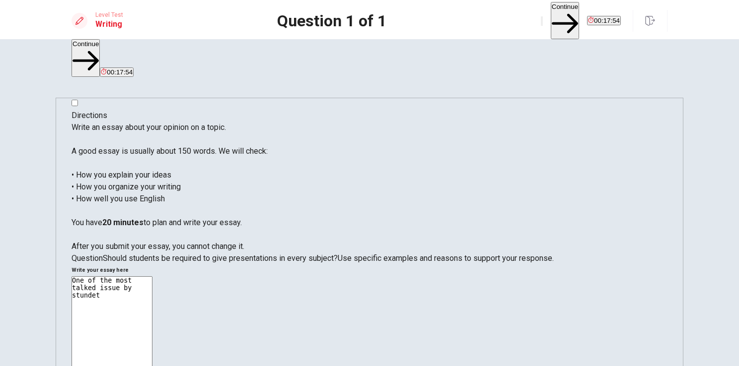
type textarea "x"
type textarea "One of the most talked issue by stundets"
type textarea "x"
type textarea "One of the most talked issue by stundets"
type textarea "x"
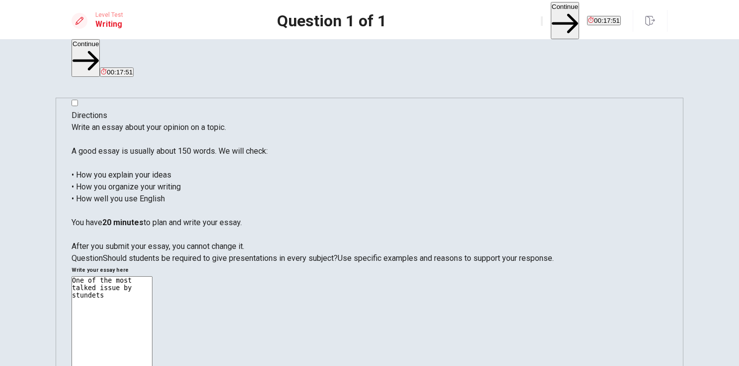
type textarea "One of the most talked issue by stundets a"
type textarea "x"
type textarea "One of the most talked issue by stundets ab"
type textarea "x"
type textarea "One of the most talked issue by stundets abo"
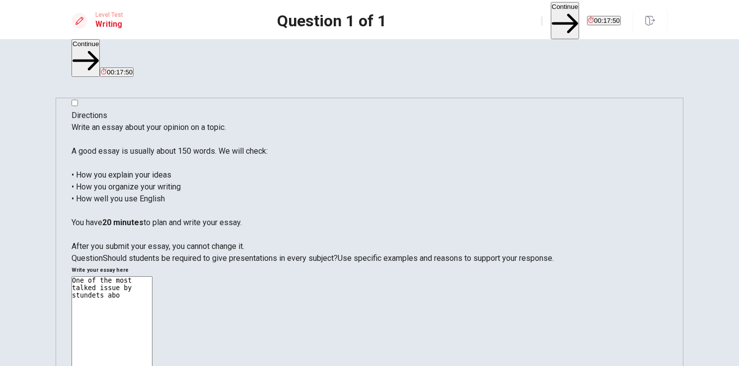
type textarea "x"
type textarea "One of the most talked issue by stundets abou"
type textarea "x"
type textarea "One of the most talked issue by stundets about"
type textarea "x"
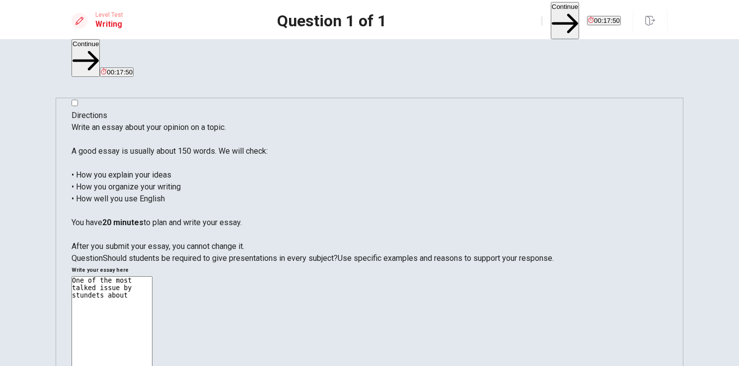
type textarea "One of the most talked issue by stundets about"
type textarea "x"
type textarea "One of the most talked issue by stundets about t"
type textarea "x"
type textarea "One of the most talked issue by stundets about th"
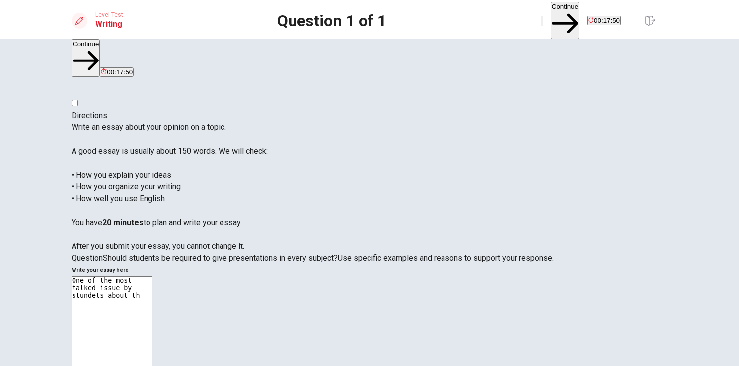
type textarea "x"
type textarea "One of the most talked issue by stundets about the"
type textarea "x"
type textarea "One of the most talked issue by stundets about thei"
type textarea "x"
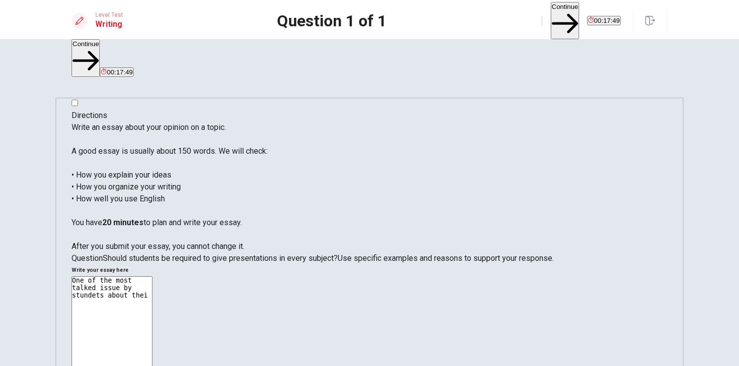
type textarea "One of the most talked issue by stundets about their"
type textarea "x"
type textarea "One of the most talked issue by stundets about their"
type textarea "x"
type textarea "One of the most talked issue by stundets about their s"
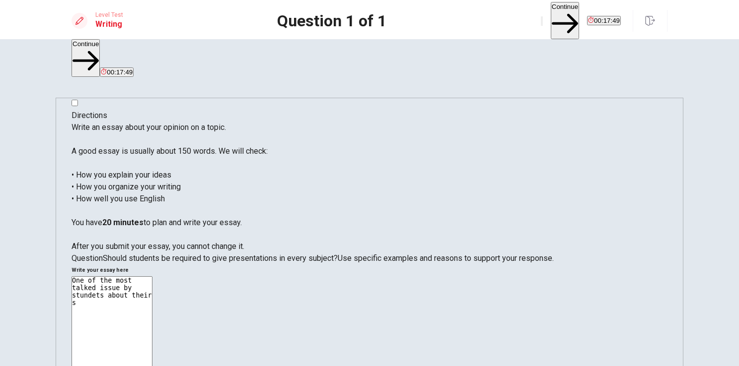
type textarea "x"
type textarea "One of the most talked issue by stundets about their sc"
type textarea "x"
type textarea "One of the most talked issue by stundets about their sch"
type textarea "x"
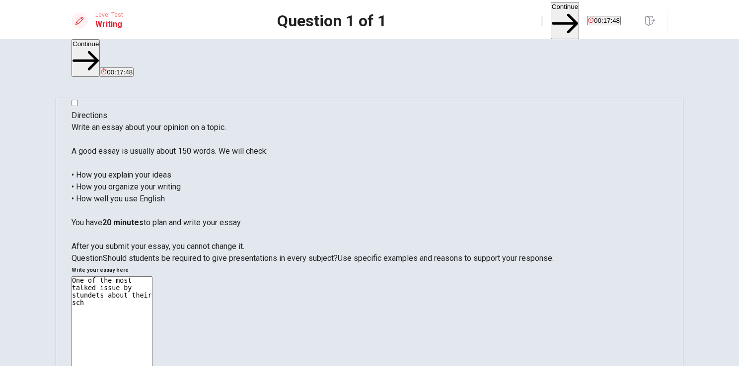
type textarea "One of the most talked issue by stundets about their scho"
type textarea "x"
type textarea "One of the most talked issue by stundets about their schoo"
type textarea "x"
type textarea "One of the most talked issue by stundets about their school"
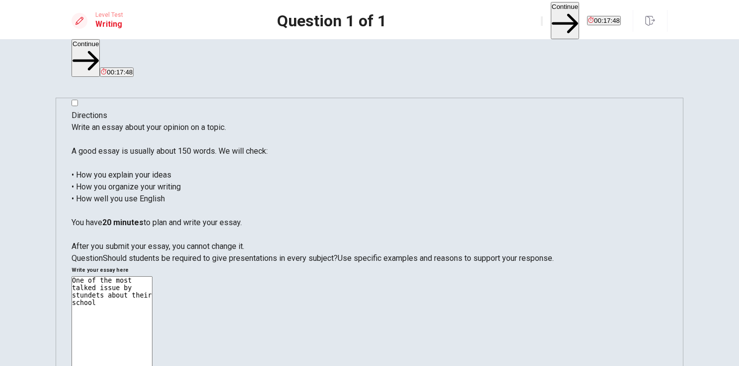
type textarea "x"
type textarea "One of the most talked issue by stundets about their school"
type textarea "x"
type textarea "One of the most talked issue by stundets about their school s"
type textarea "x"
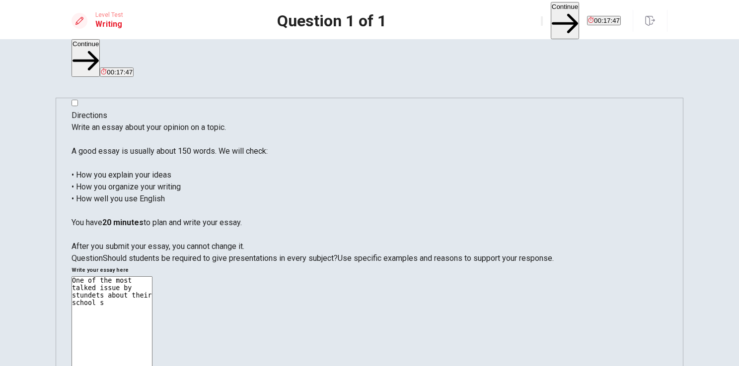
type textarea "One of the most talked issue by stundets about their school su"
type textarea "x"
type textarea "One of the most talked issue by stundets about their school sub"
type textarea "x"
type textarea "One of the most talked issue by stundets about their school subj"
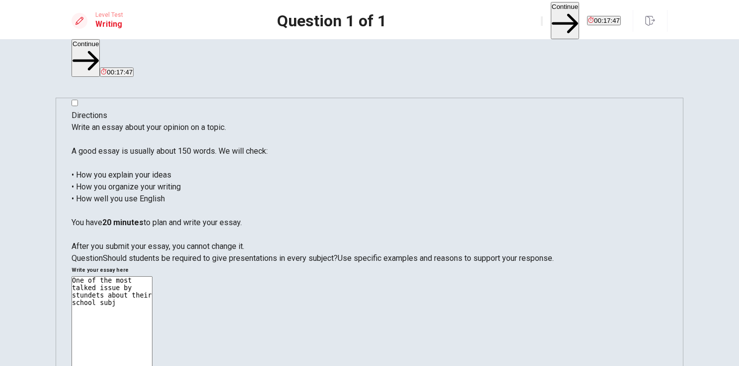
type textarea "x"
type textarea "One of the most talked issue by stundets about their school subje"
type textarea "x"
type textarea "One of the most talked issue by stundets about their school subjec"
type textarea "x"
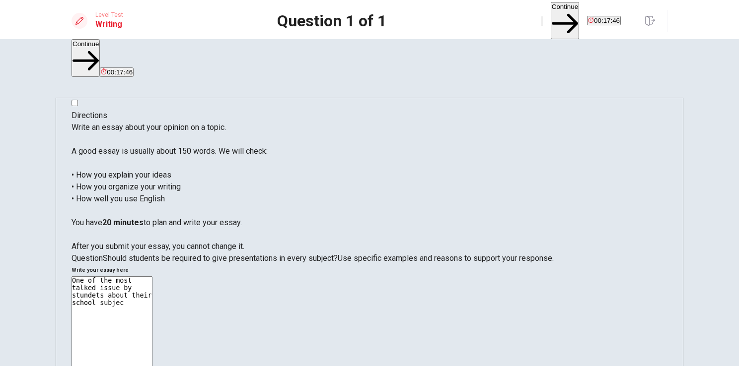
type textarea "One of the most talked issue by stundets about their school subject"
type textarea "x"
type textarea "One of the most talked issue by stundets about their school subjects"
type textarea "x"
type textarea "One of the most talked issue by stundets about their school subjects"
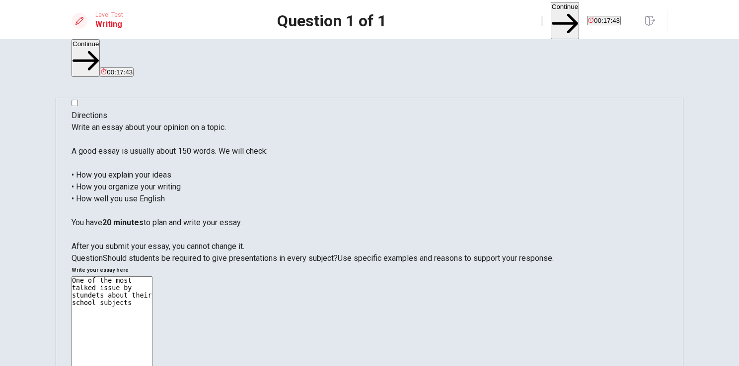
type textarea "x"
type textarea "One of the most talked issue by stundets about their school subjects"
type textarea "x"
type textarea "One of the most talked issue by stundets about their school subjects"
type textarea "x"
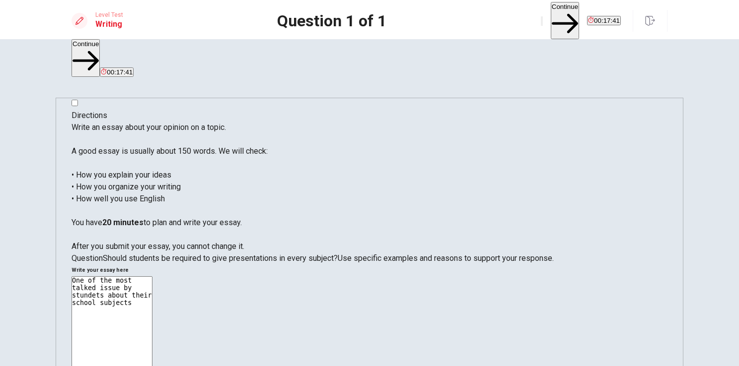
type textarea "One of the most talked issue by stundets about their school subjects n"
type textarea "x"
type textarea "One of the most talked issue by stundets about their school subjects no"
type textarea "x"
type textarea "One of the most talked issue by stundets about their school subjects nor"
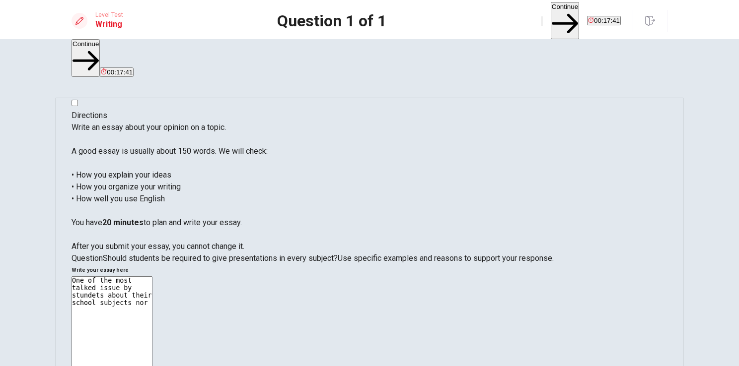
type textarea "x"
type textarea "One of the most talked issue by stundets about their school subjects nora"
type textarea "x"
type textarea "One of the most talked issue by stundets about their school subjects noram"
type textarea "x"
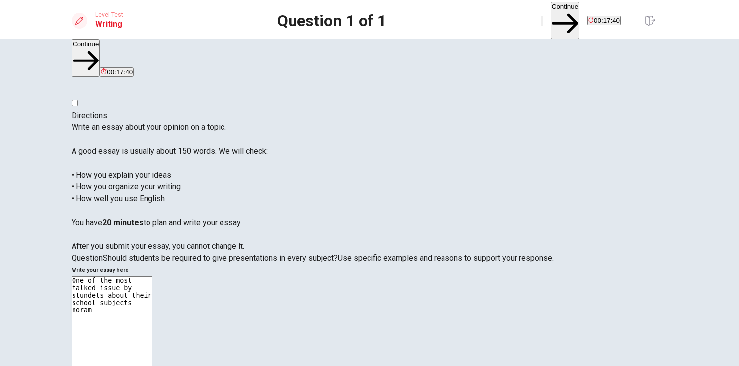
type textarea "One of the most talked issue by stundets about their school subjects noraml"
type textarea "x"
type textarea "One of the most talked issue by stundets about their school subjects noramll"
type textarea "x"
type textarea "One of the most talked issue by stundets about their school subjects noramlly"
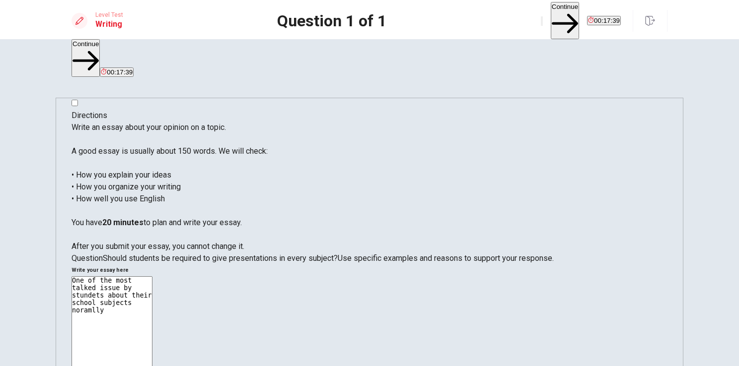
type textarea "x"
type textarea "One of the most talked issue by stundets about their school subjects noramlly"
type textarea "x"
type textarea "One of the most talked issue by stundets about their school subjects noramlly"
type textarea "x"
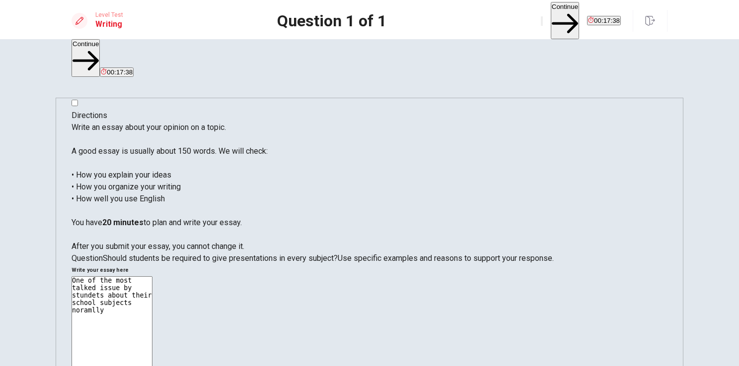
type textarea "One of the most talked issue by stundets about their school subjects noramll"
type textarea "x"
type textarea "One of the most talked issue by stundets about their school subjects noraml"
type textarea "x"
type textarea "One of the most talked issue by stundets about their school subjects noram"
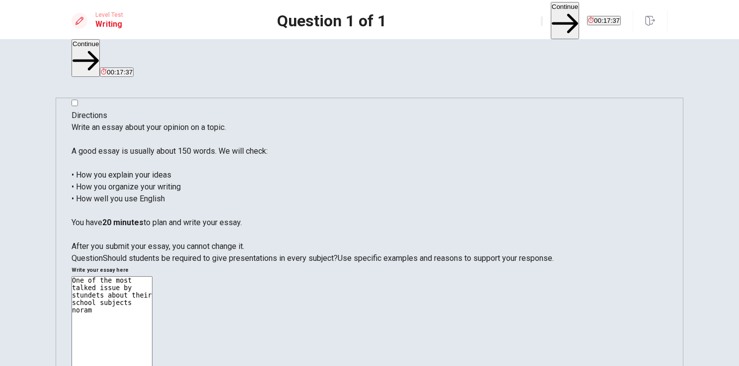
type textarea "x"
type textarea "One of the most talked issue by stundets about their school subjects nora"
type textarea "x"
type textarea "One of the most talked issue by stundets about their school subjects nor"
type textarea "x"
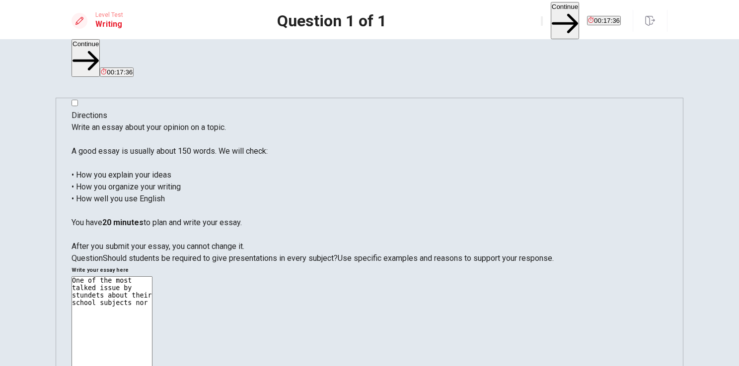
type textarea "One of the most talked issue by stundets about their school subjects norm"
type textarea "x"
type textarea "One of the most talked issue by stundets about their school subjects norma"
type textarea "x"
type textarea "One of the most talked issue by stundets about their school subjects normal"
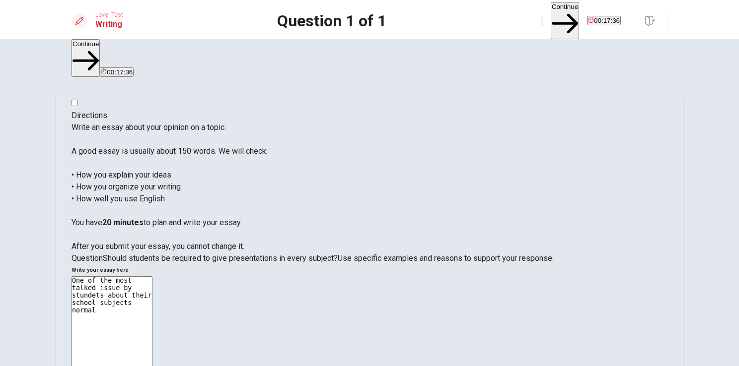
type textarea "x"
type textarea "One of the most talked issue by stundets about their school subjects normall"
type textarea "x"
type textarea "One of the most talked issue by stundets about their school subjects normally"
type textarea "x"
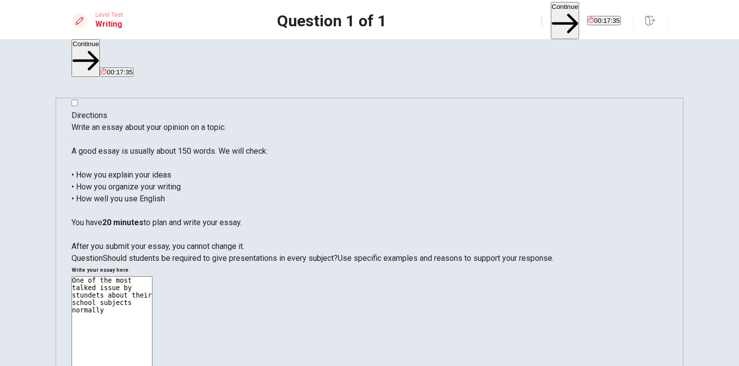
type textarea "One of the most talked issue by stundets about their school subjects normally"
type textarea "x"
type textarea "One of the most talked issue by stundets about their school subjects normally y"
type textarea "x"
type textarea "One of the most talked issue by stundets about their school subjects normally"
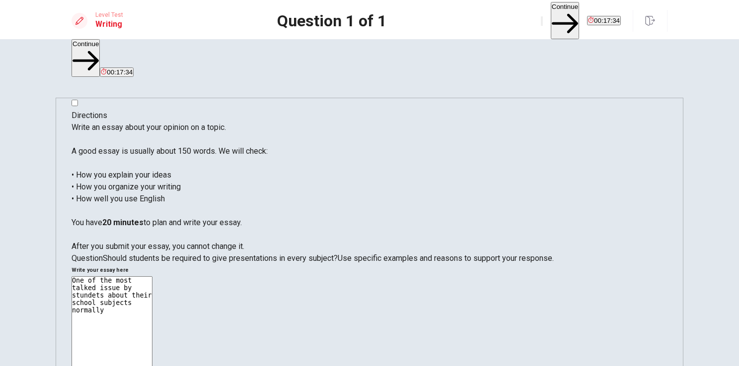
type textarea "x"
type textarea "One of the most talked issue by stundets about their school subjects normally i"
type textarea "x"
type textarea "One of the most talked issue by stundets about their school subjects normally is"
type textarea "x"
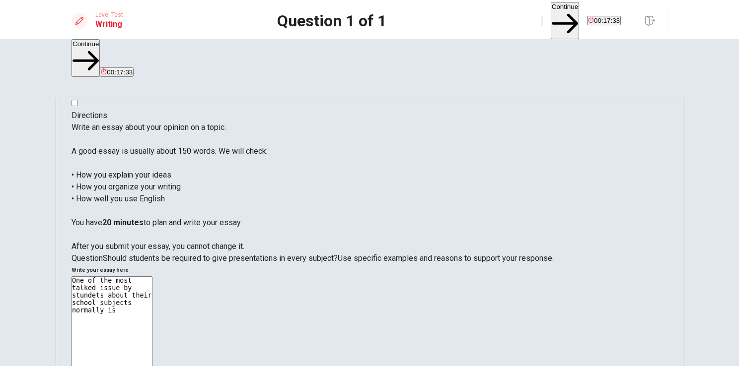
type textarea "One of the most talked issue by stundets about their school subjects normally is"
type textarea "x"
type textarea "One of the most talked issue by stundets about their school subjects normally i…"
type textarea "x"
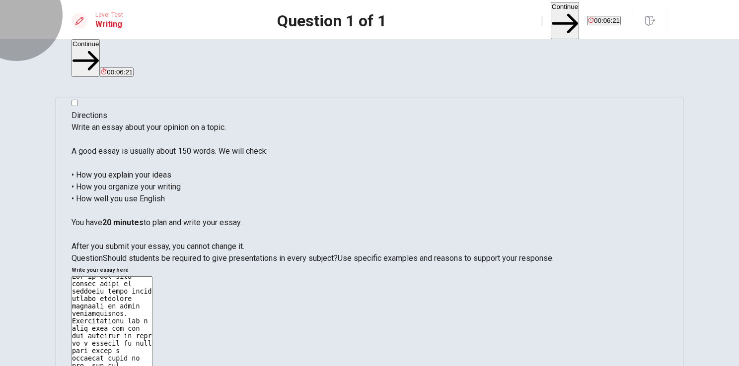
click at [550, 22] on button "Continue" at bounding box center [564, 20] width 28 height 37
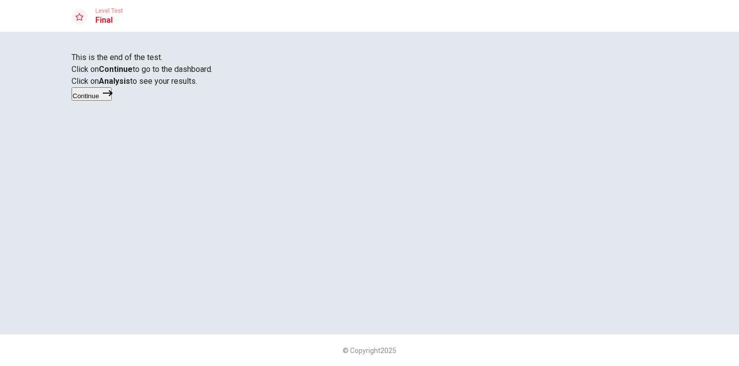
click at [112, 101] on button "Continue" at bounding box center [91, 93] width 40 height 13
